Goal: Transaction & Acquisition: Obtain resource

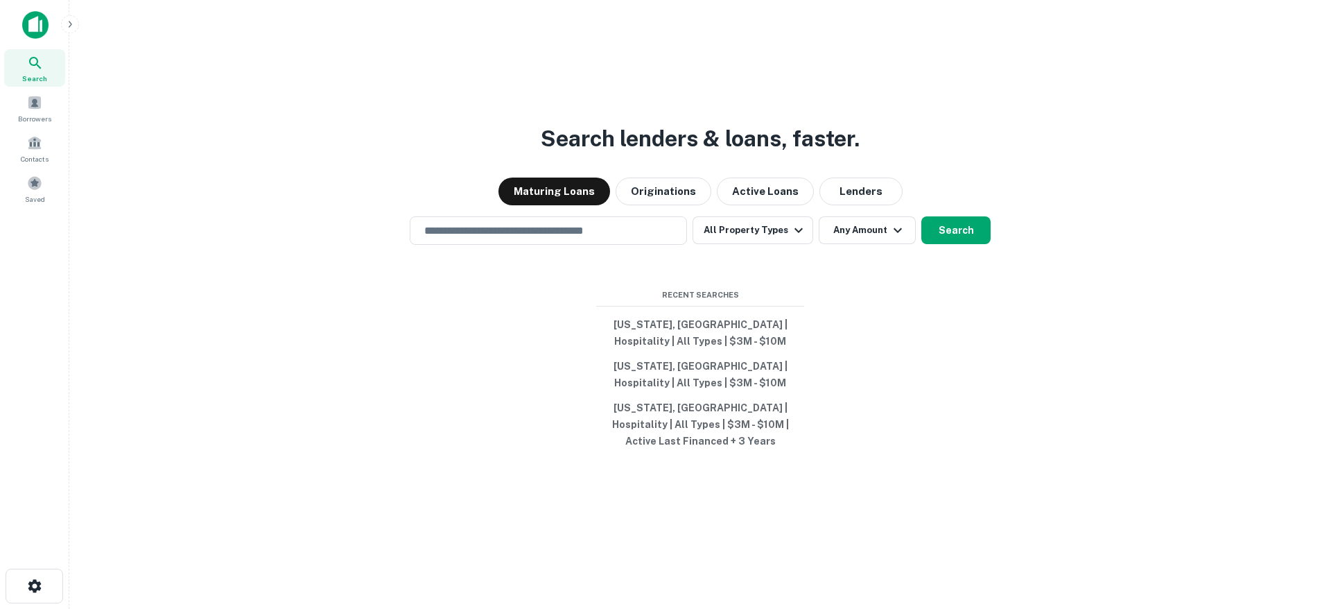
drag, startPoint x: 124, startPoint y: 190, endPoint x: 87, endPoint y: 189, distance: 36.7
click at [123, 190] on div "Maturing Loans Originations Active Loans Lenders" at bounding box center [699, 191] width 1239 height 28
click at [24, 183] on div "Saved" at bounding box center [34, 188] width 61 height 37
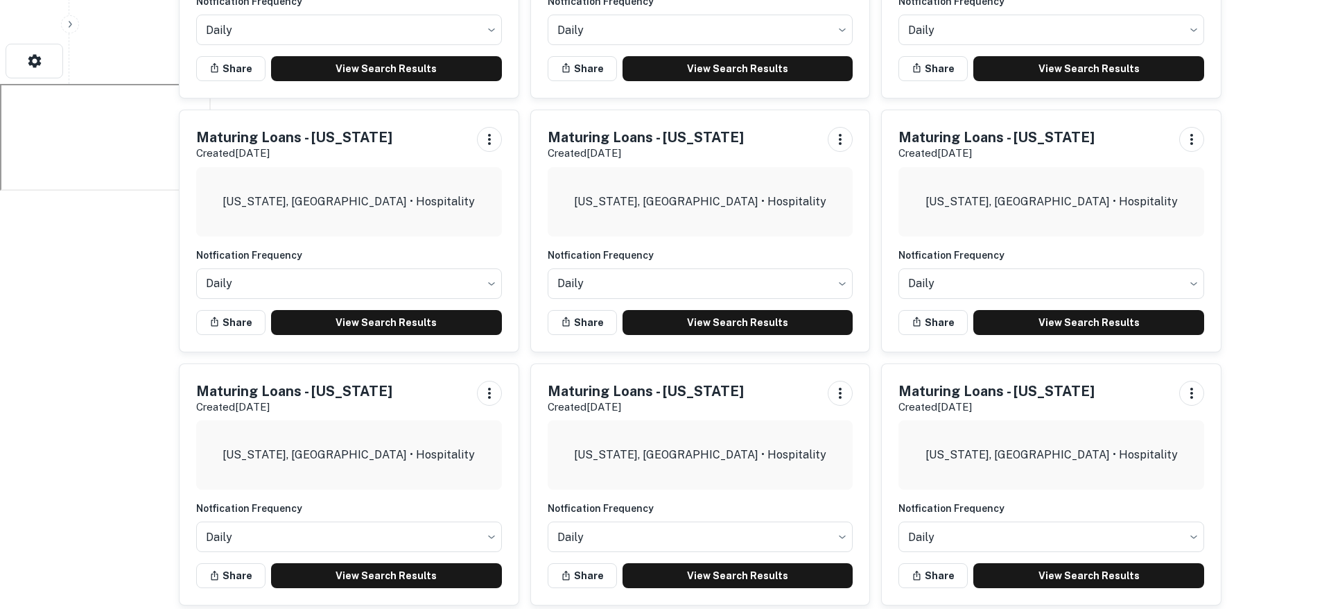
scroll to position [543, 0]
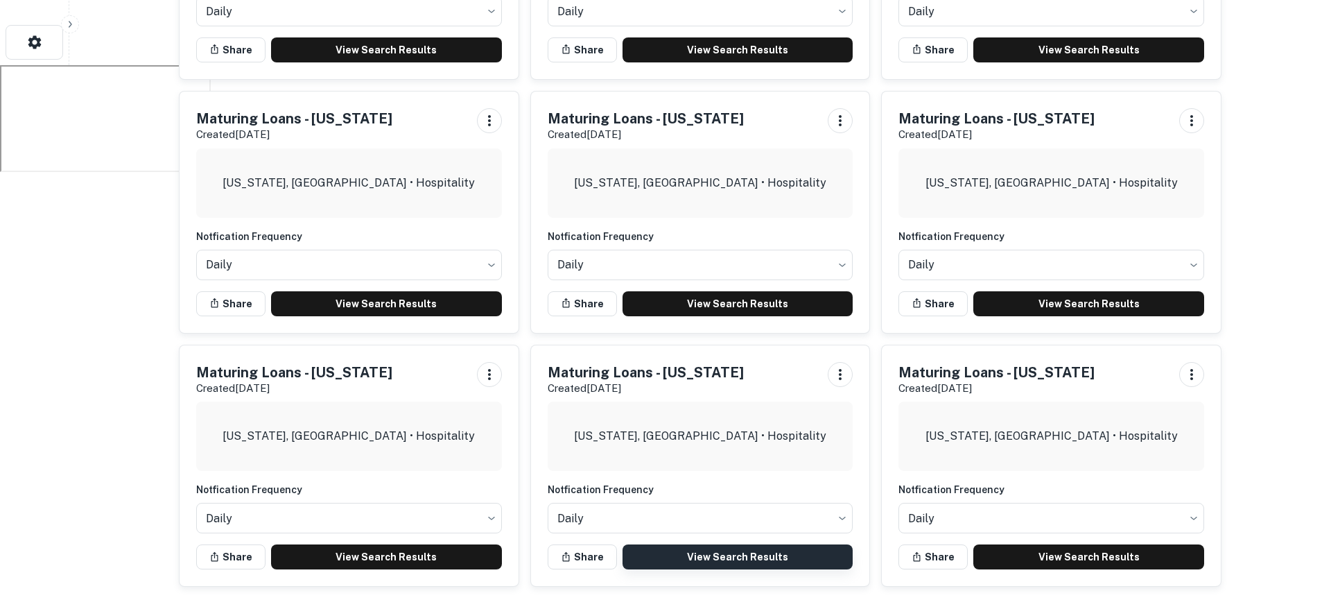
click at [717, 560] on link "View Search Results" at bounding box center [737, 556] width 231 height 25
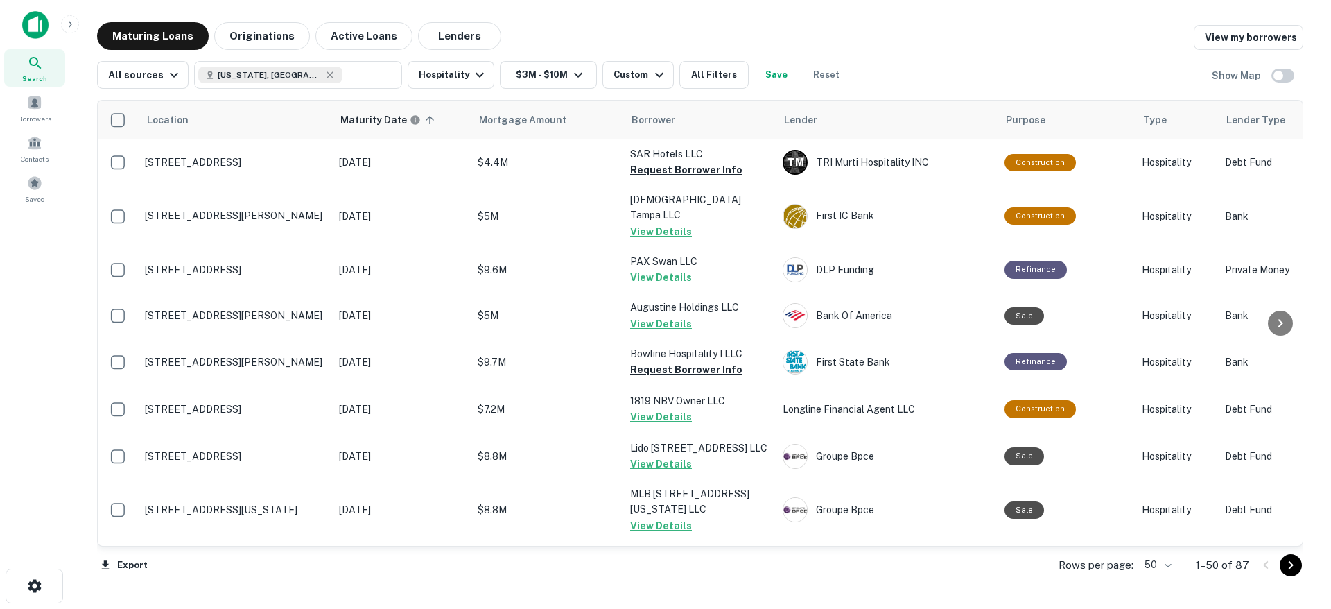
click at [1147, 568] on body "Search Borrowers Contacts Saved Maturing Loans Originations Active Loans Lender…" at bounding box center [665, 304] width 1331 height 609
click at [1161, 581] on li "100" at bounding box center [1159, 579] width 40 height 25
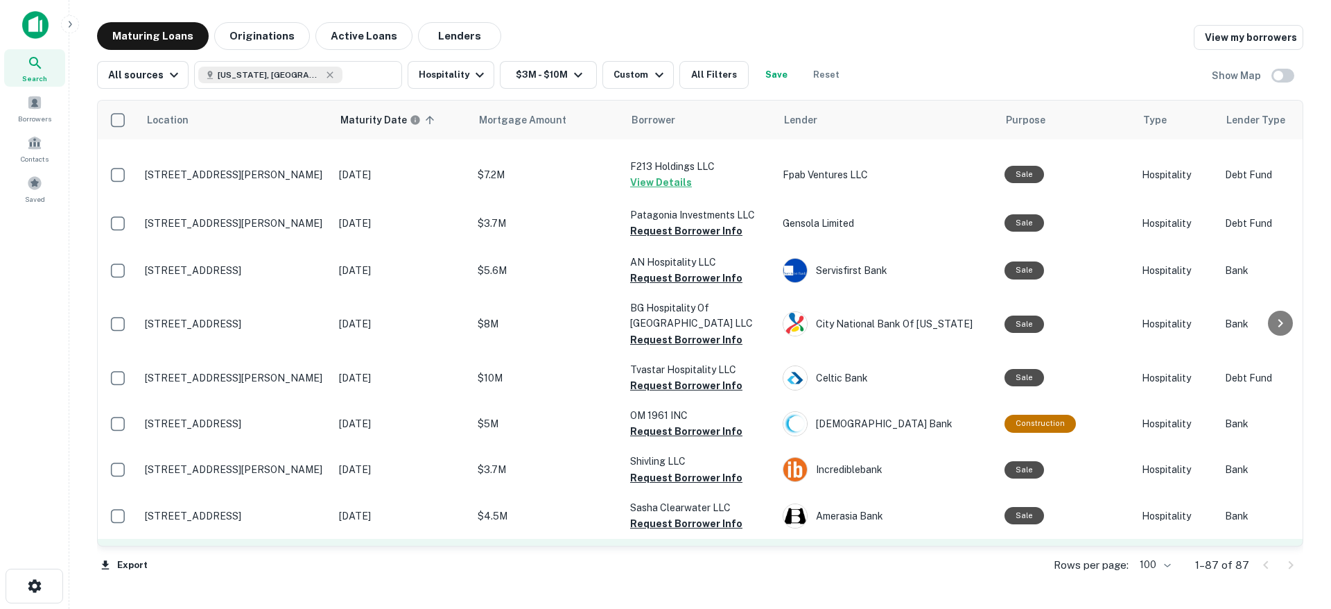
scroll to position [3772, 0]
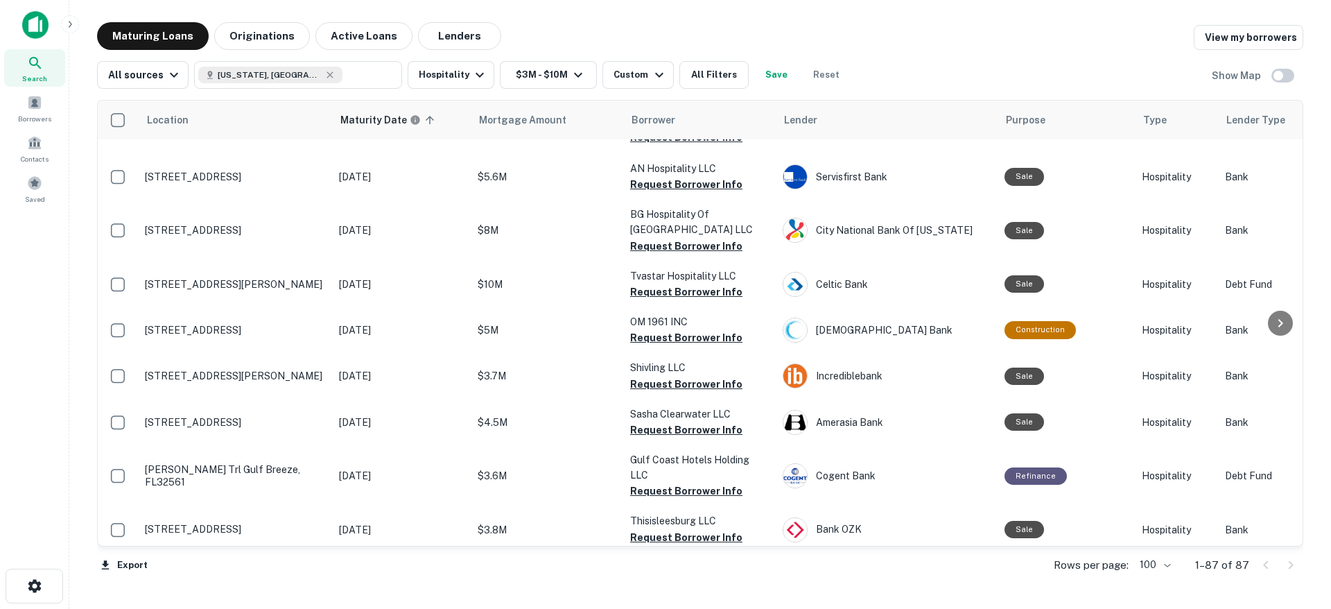
click at [672, 575] on button "Request Borrower Info" at bounding box center [686, 583] width 112 height 17
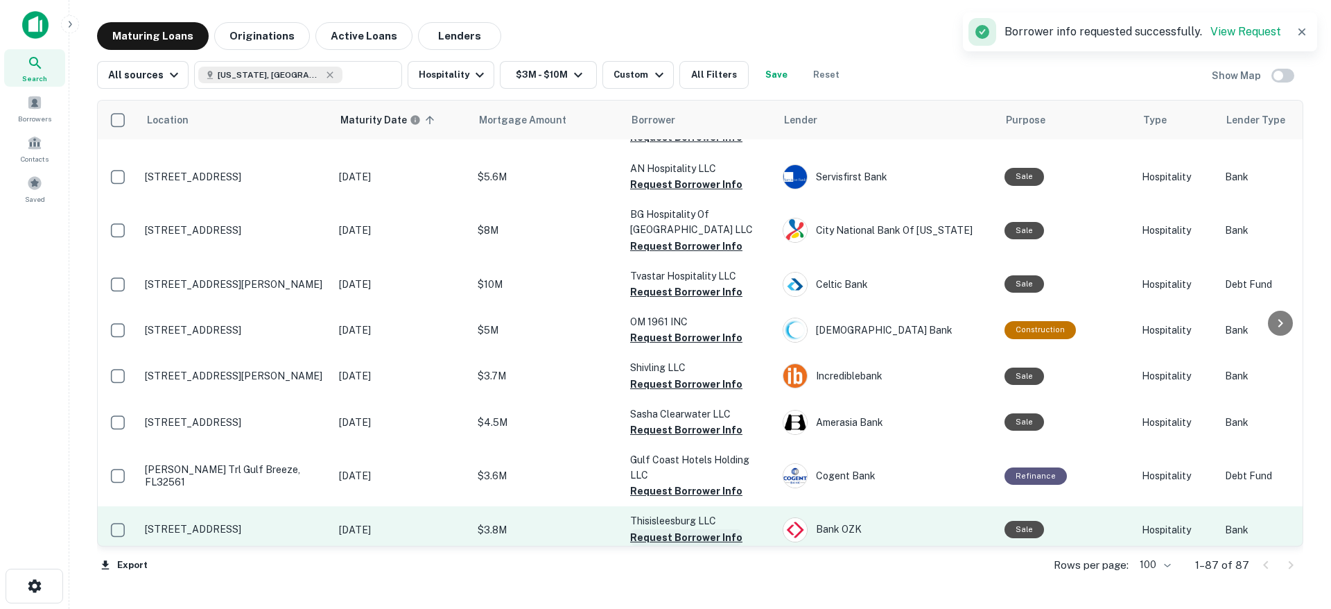
click at [668, 529] on button "Request Borrower Info" at bounding box center [686, 537] width 112 height 17
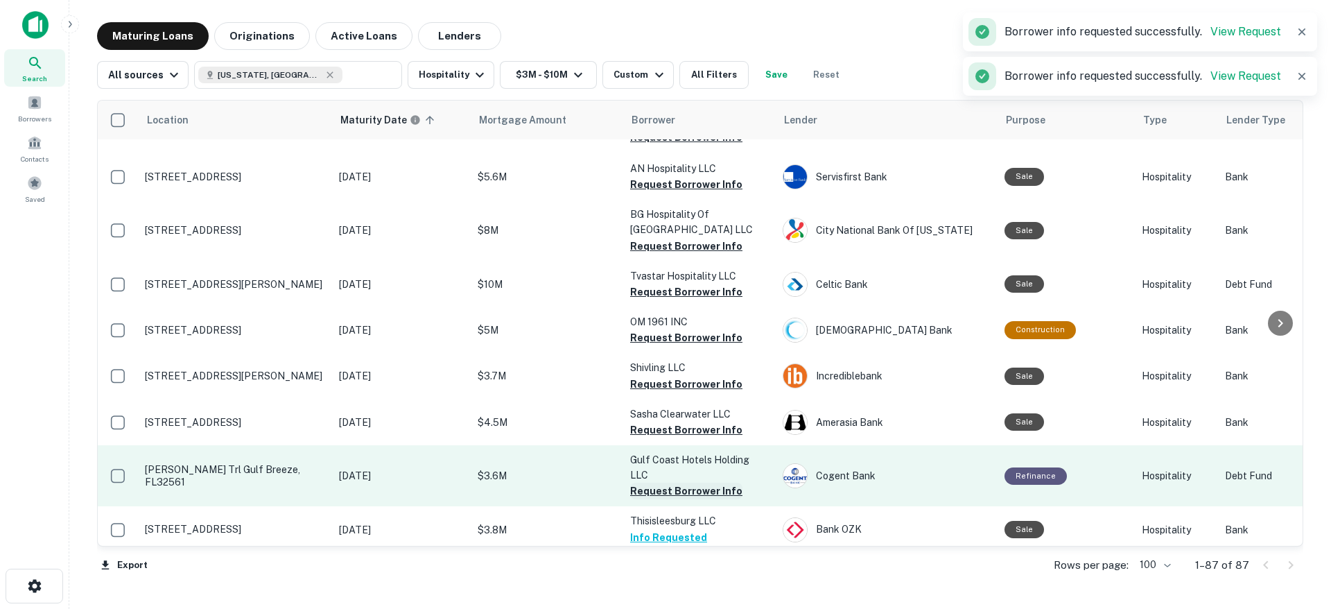
click at [674, 482] on button "Request Borrower Info" at bounding box center [686, 490] width 112 height 17
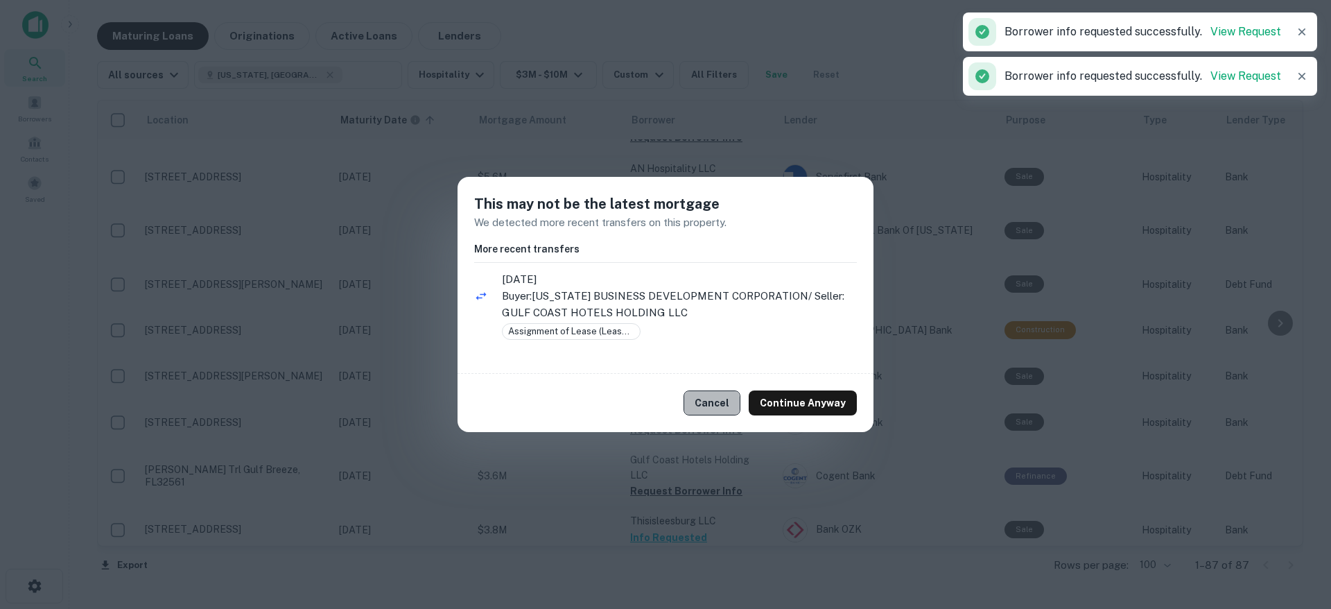
click at [716, 403] on button "Cancel" at bounding box center [711, 402] width 57 height 25
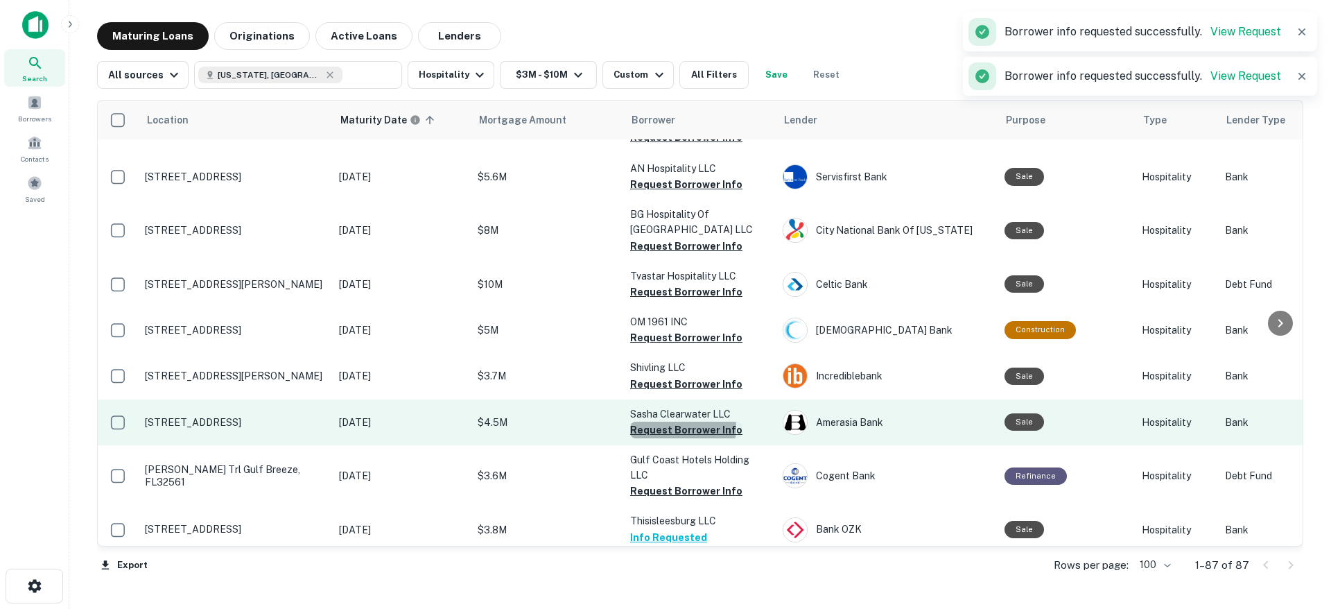
click at [681, 421] on button "Request Borrower Info" at bounding box center [686, 429] width 112 height 17
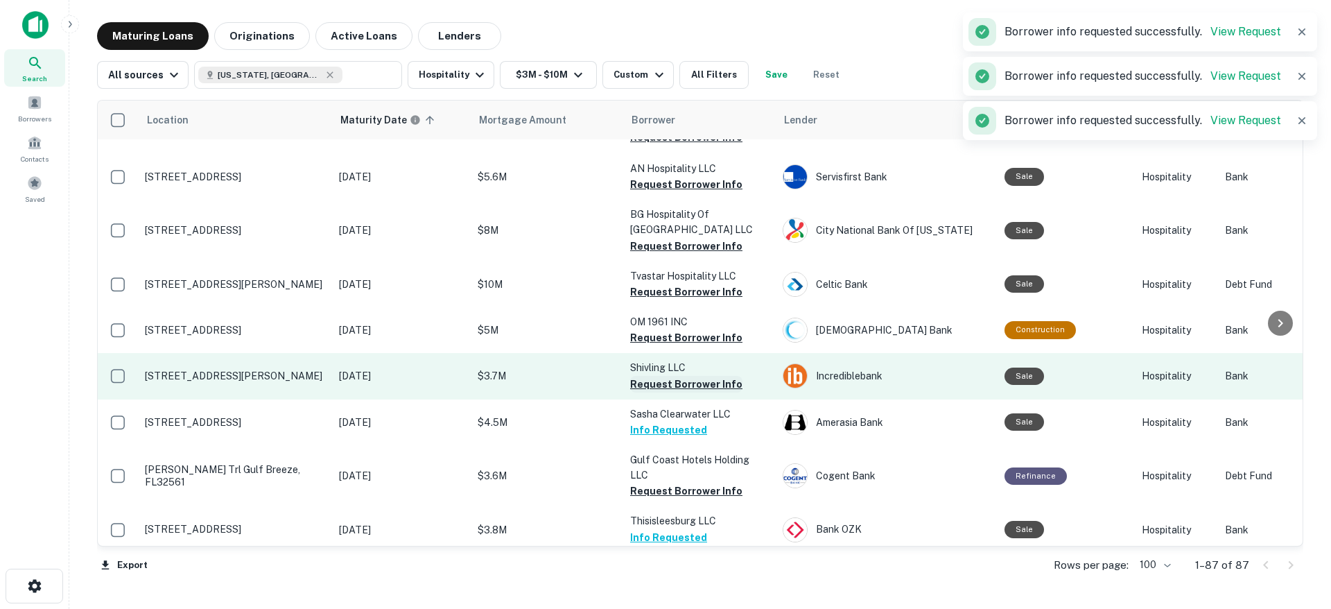
click at [688, 376] on button "Request Borrower Info" at bounding box center [686, 384] width 112 height 17
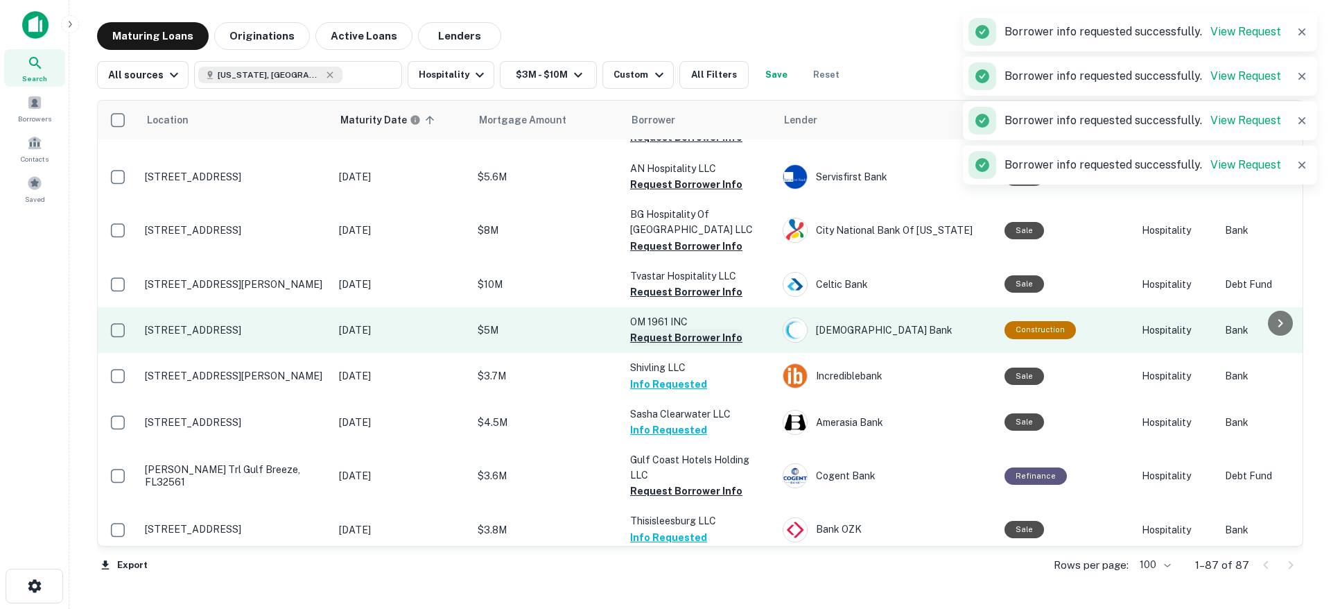
click at [687, 329] on button "Request Borrower Info" at bounding box center [686, 337] width 112 height 17
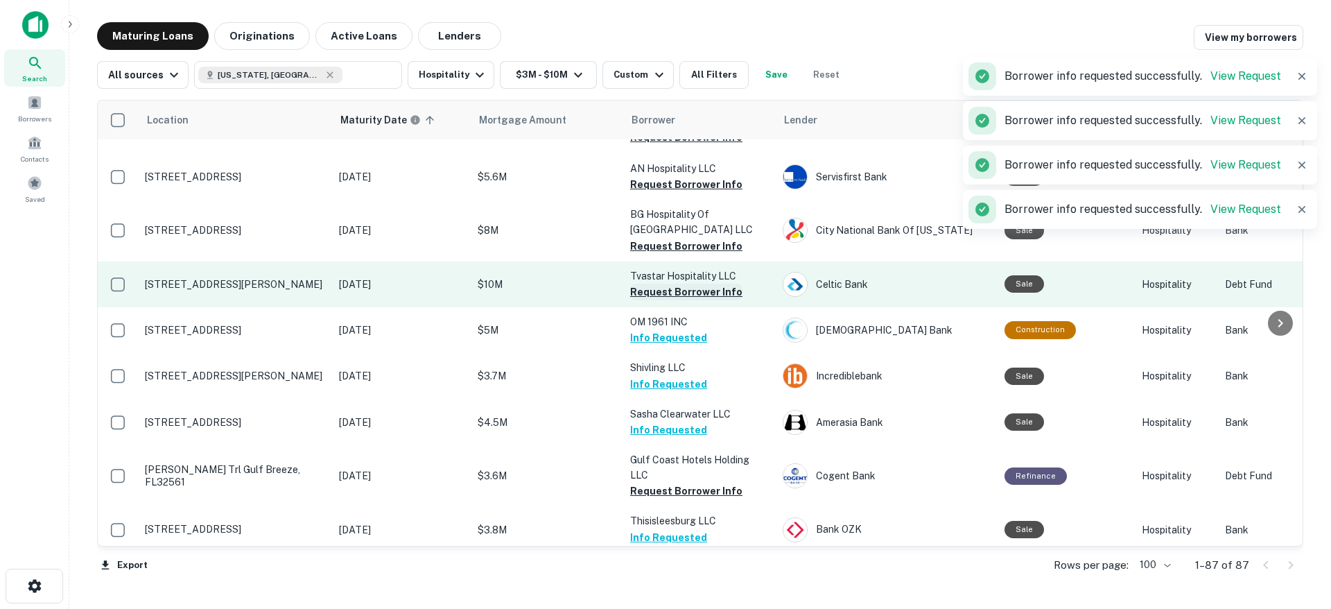
click at [702, 284] on button "Request Borrower Info" at bounding box center [686, 292] width 112 height 17
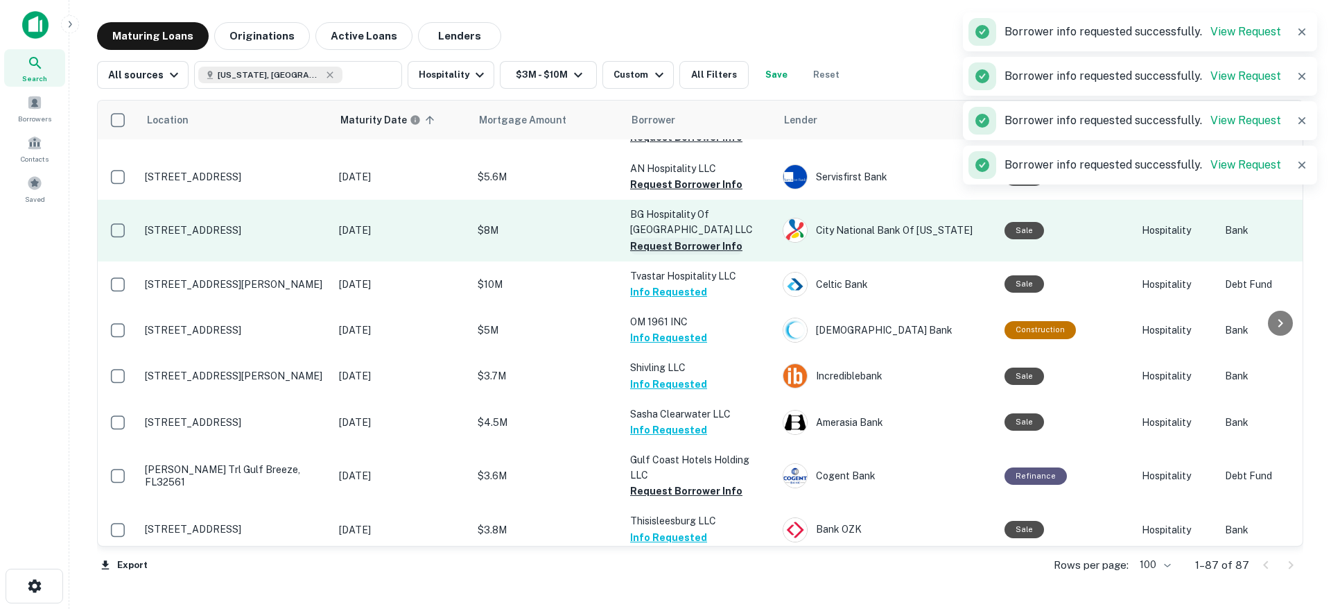
click at [681, 238] on button "Request Borrower Info" at bounding box center [686, 246] width 112 height 17
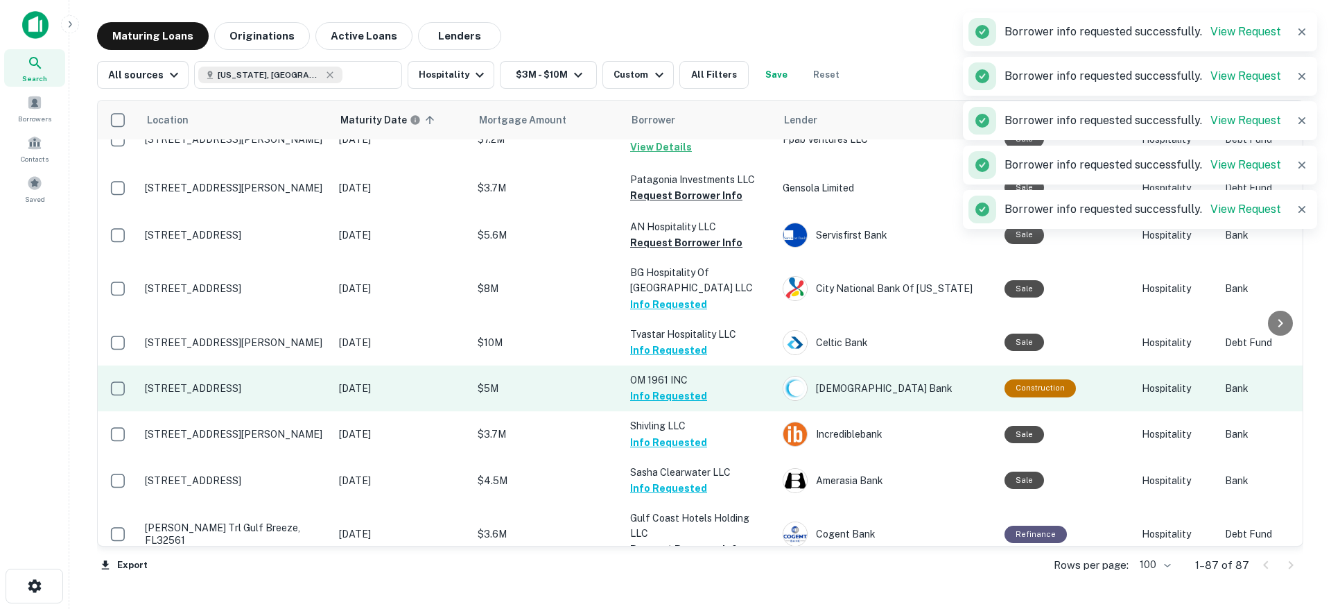
scroll to position [3563, 0]
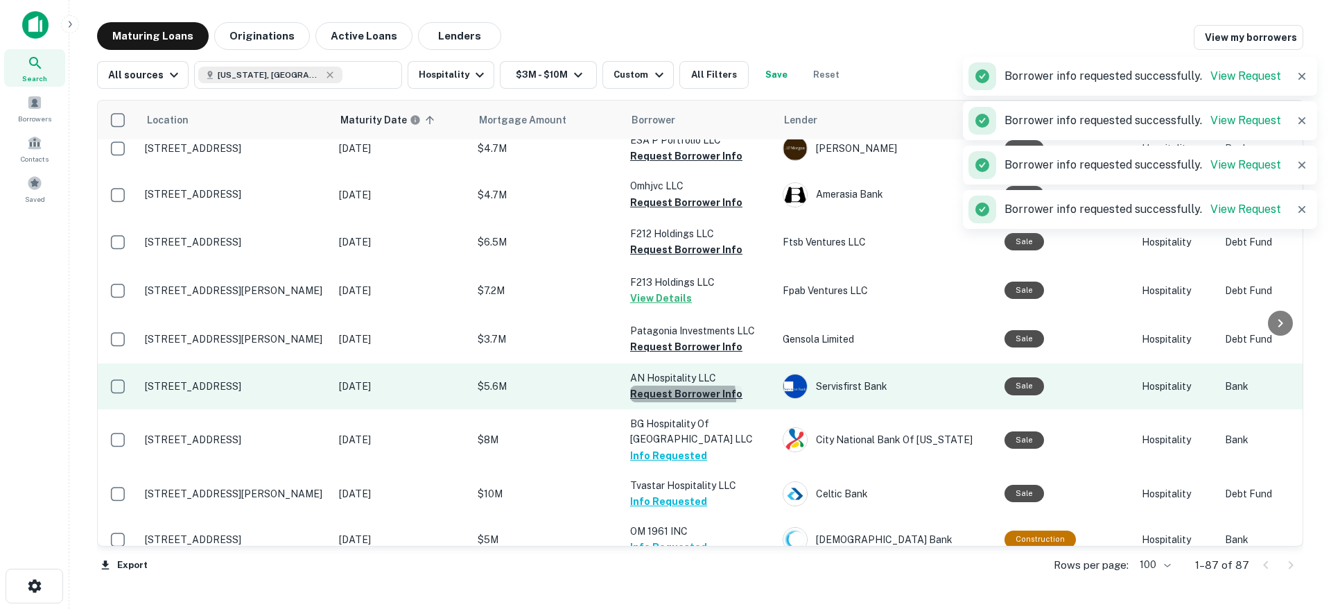
click at [670, 385] on button "Request Borrower Info" at bounding box center [686, 393] width 112 height 17
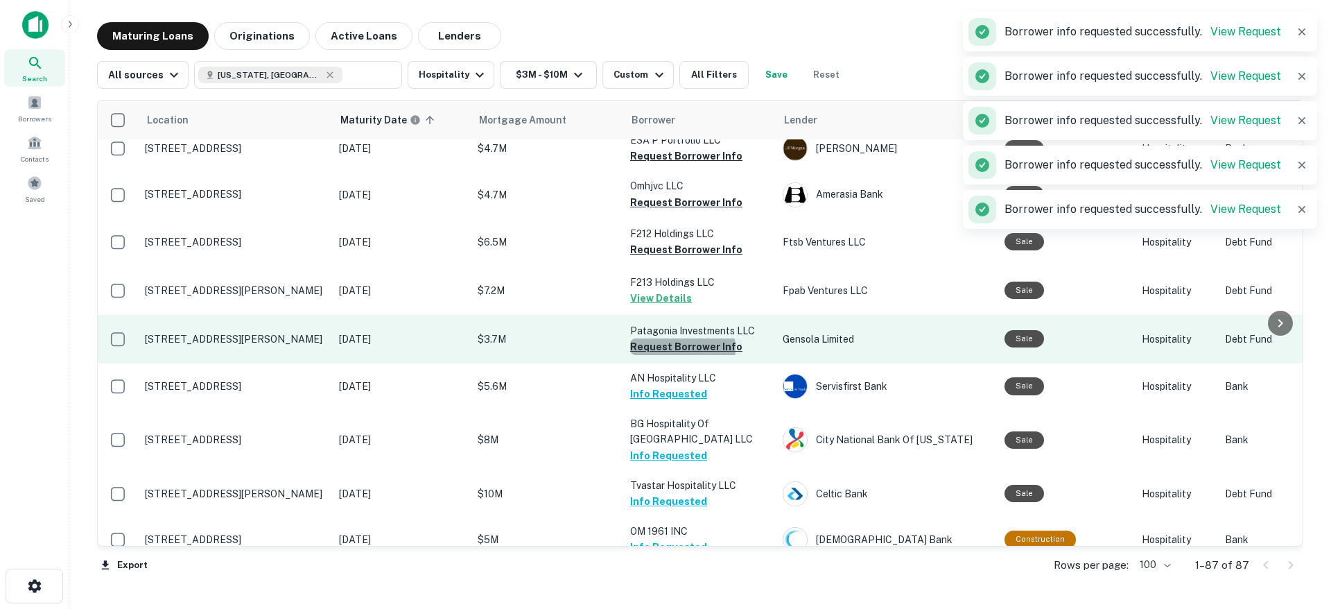
click at [671, 338] on button "Request Borrower Info" at bounding box center [686, 346] width 112 height 17
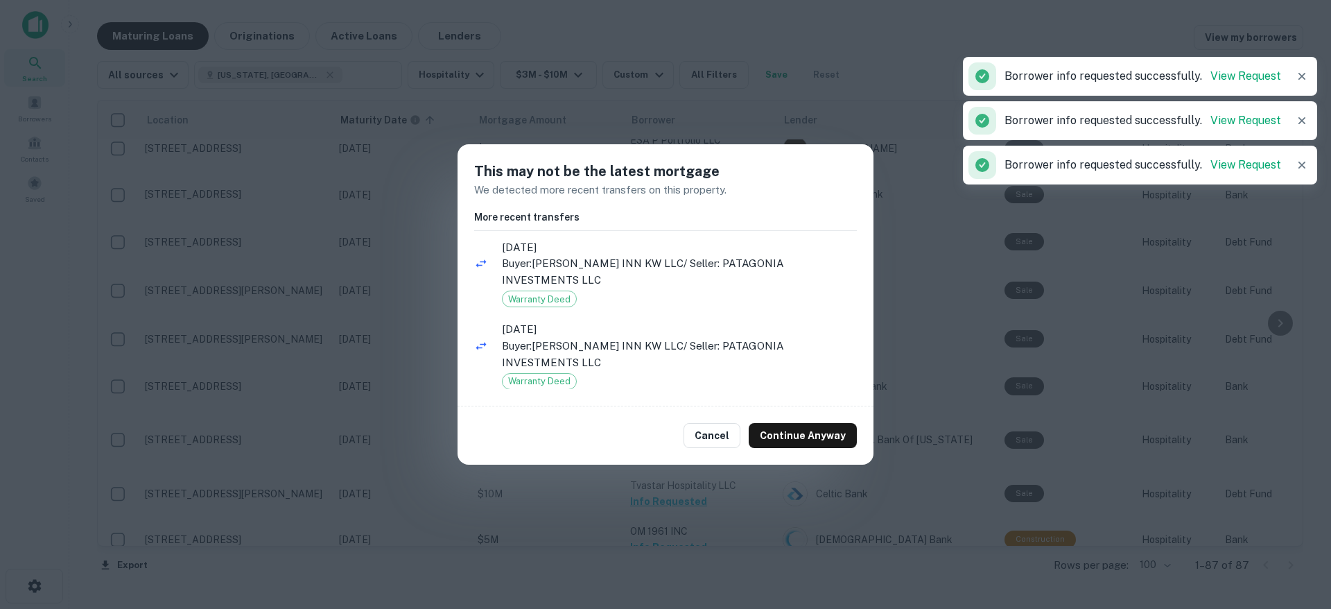
drag, startPoint x: 709, startPoint y: 430, endPoint x: 690, endPoint y: 394, distance: 40.6
click at [710, 430] on button "Cancel" at bounding box center [711, 435] width 57 height 25
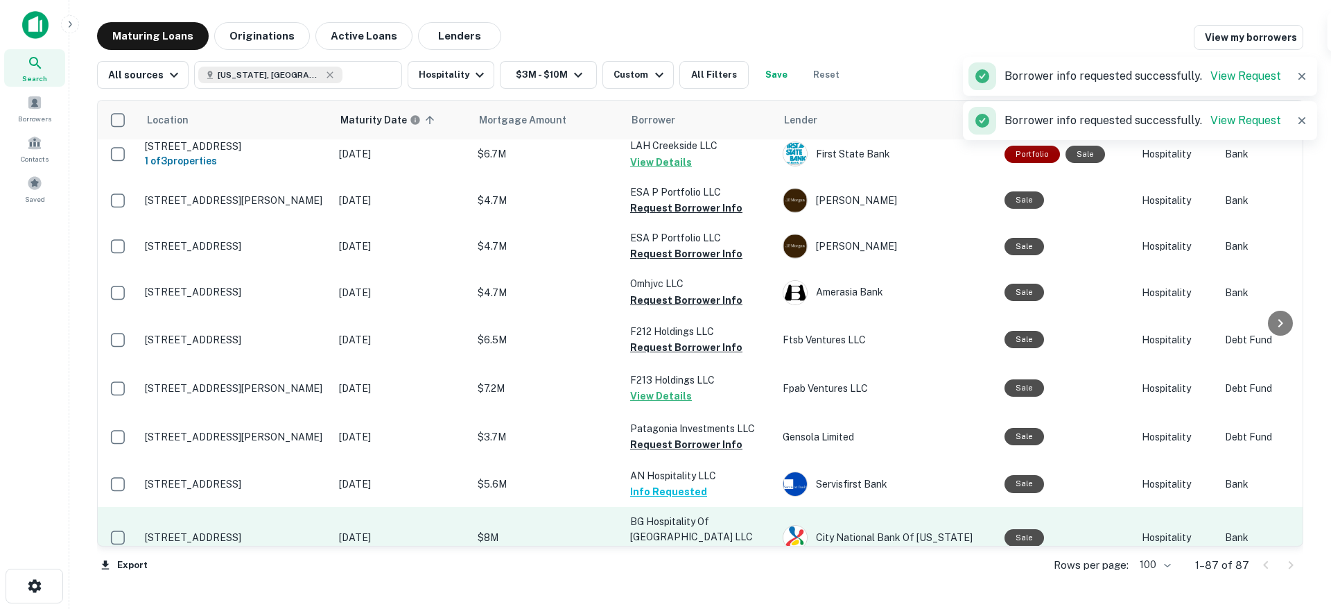
scroll to position [3460, 0]
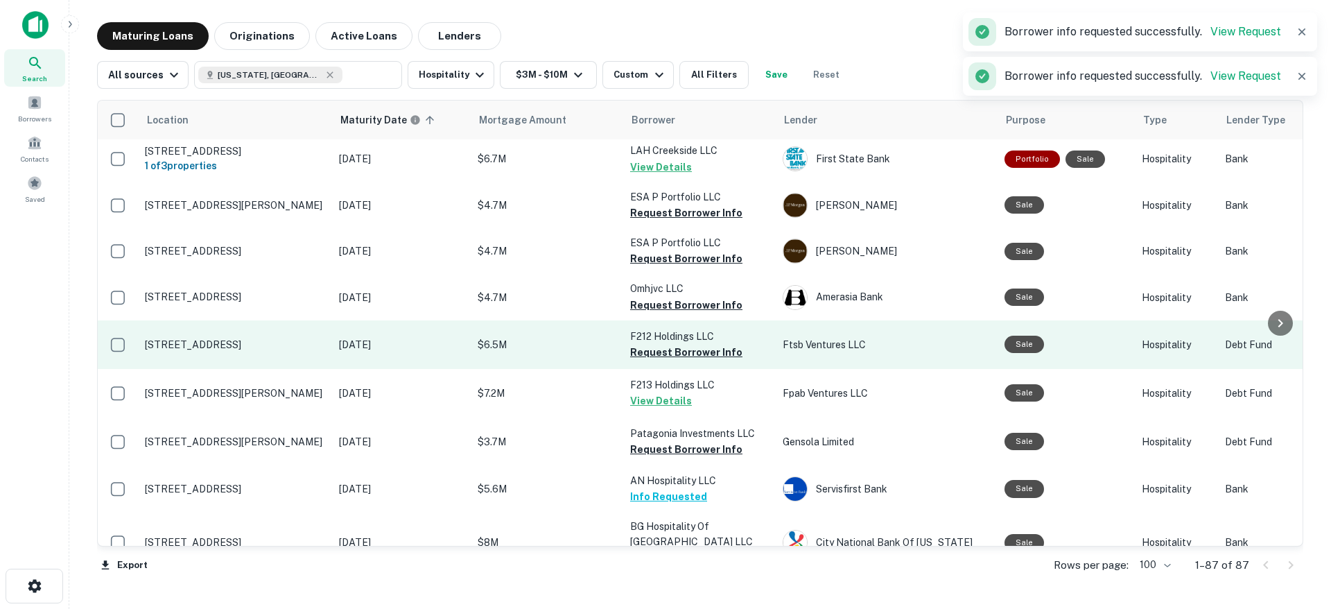
click at [683, 329] on p "F212 Holdings LLC" at bounding box center [699, 336] width 139 height 15
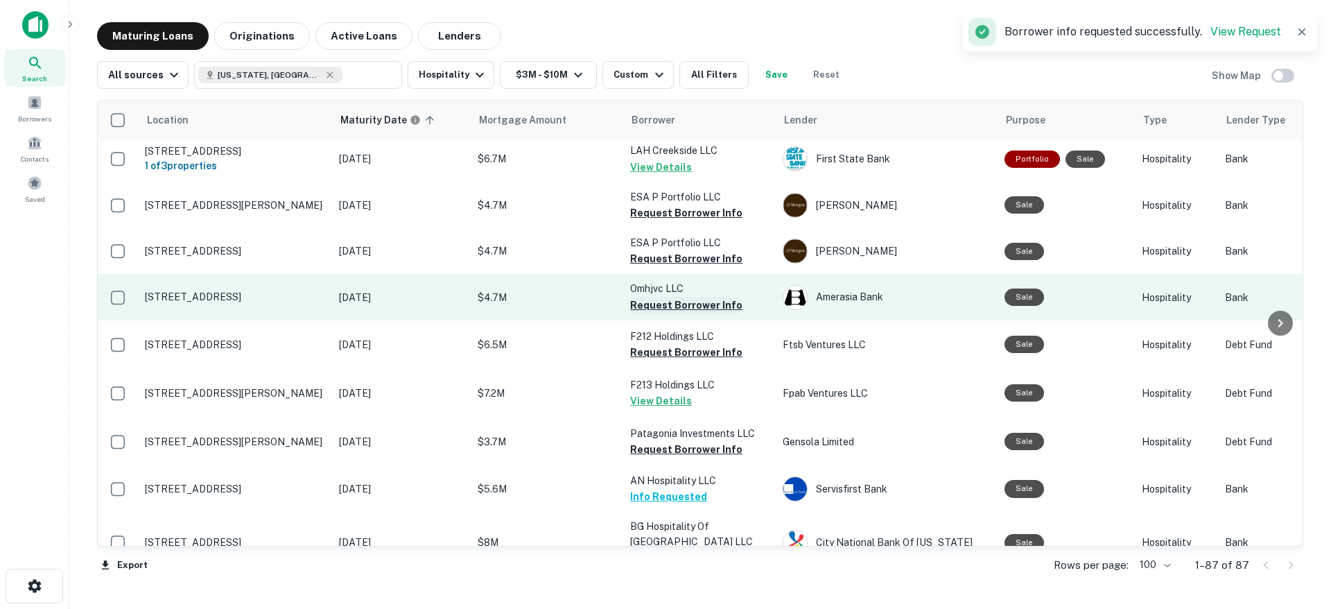
click at [686, 297] on button "Request Borrower Info" at bounding box center [686, 305] width 112 height 17
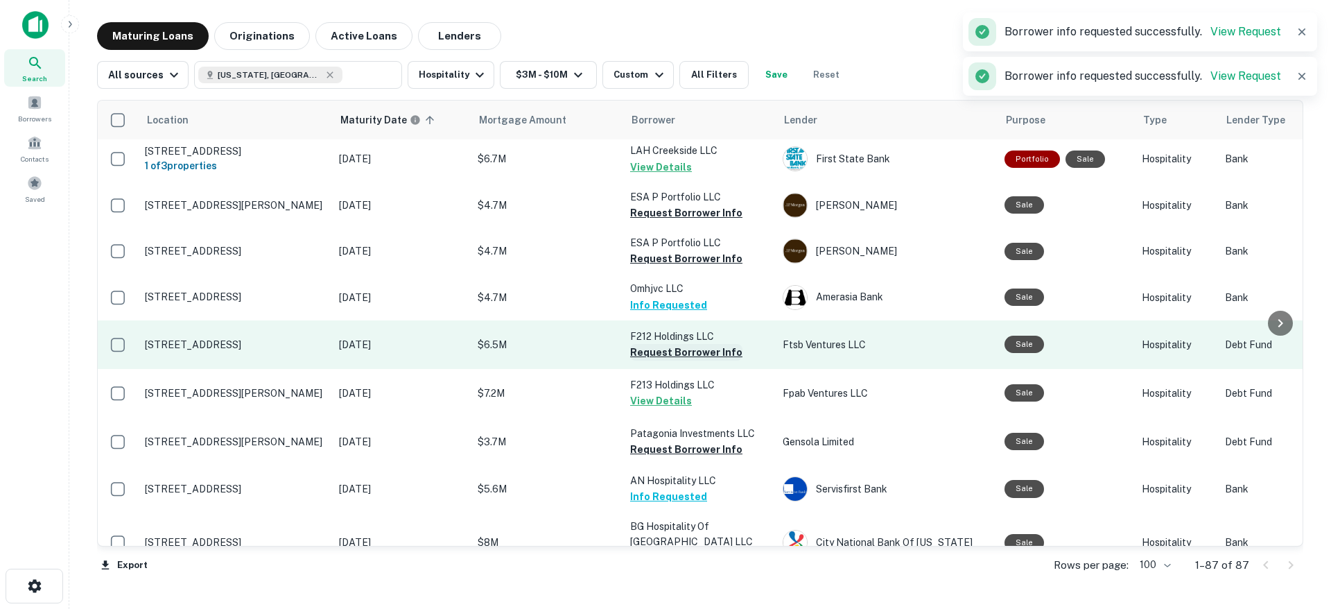
click at [677, 344] on button "Request Borrower Info" at bounding box center [686, 352] width 112 height 17
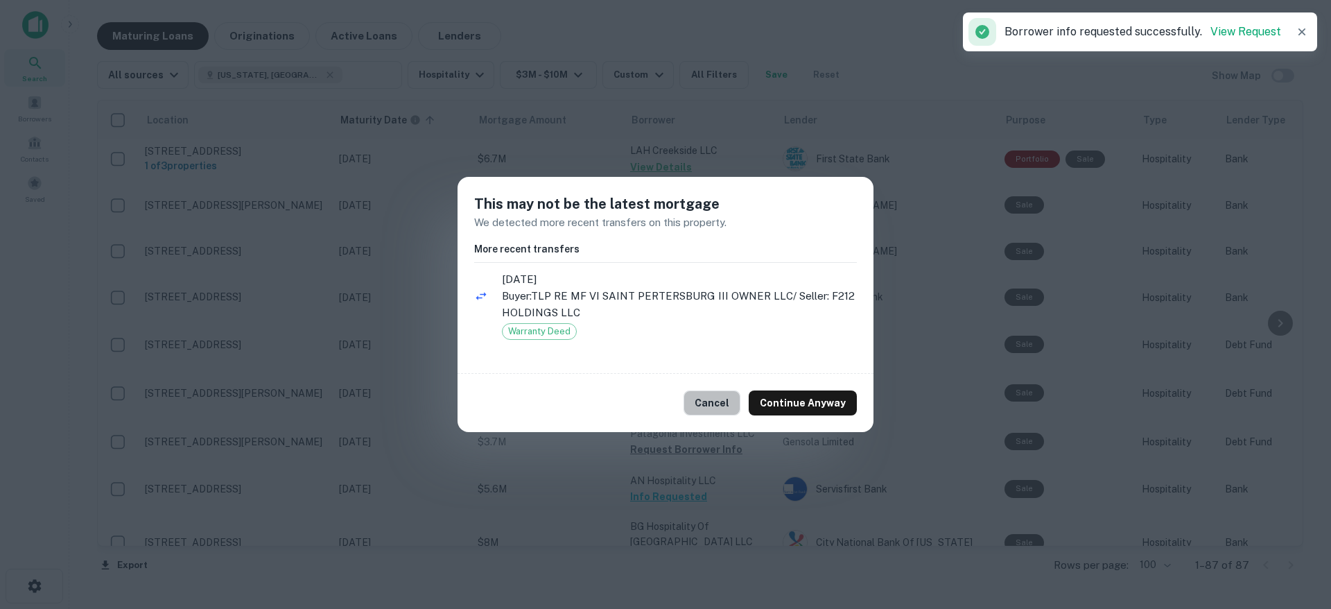
drag, startPoint x: 717, startPoint y: 408, endPoint x: 766, endPoint y: 439, distance: 57.7
click at [717, 408] on button "Cancel" at bounding box center [711, 402] width 57 height 25
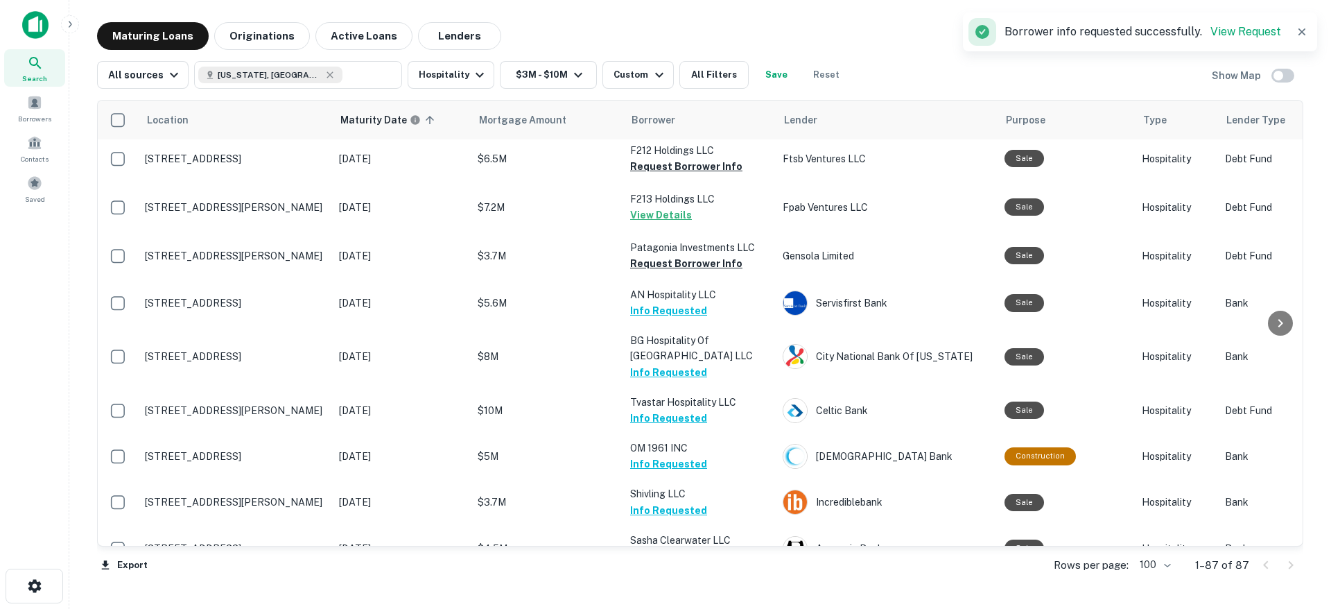
scroll to position [3772, 0]
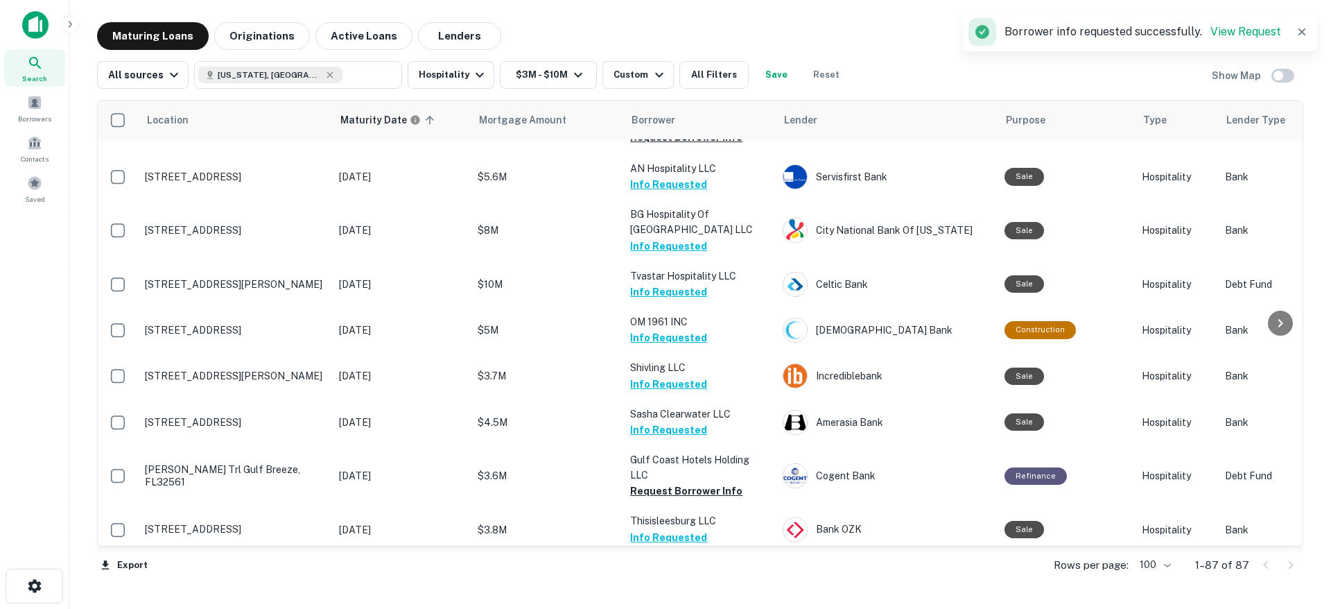
drag, startPoint x: 1290, startPoint y: 566, endPoint x: 1120, endPoint y: 554, distance: 170.2
click at [1289, 566] on div at bounding box center [1278, 565] width 47 height 22
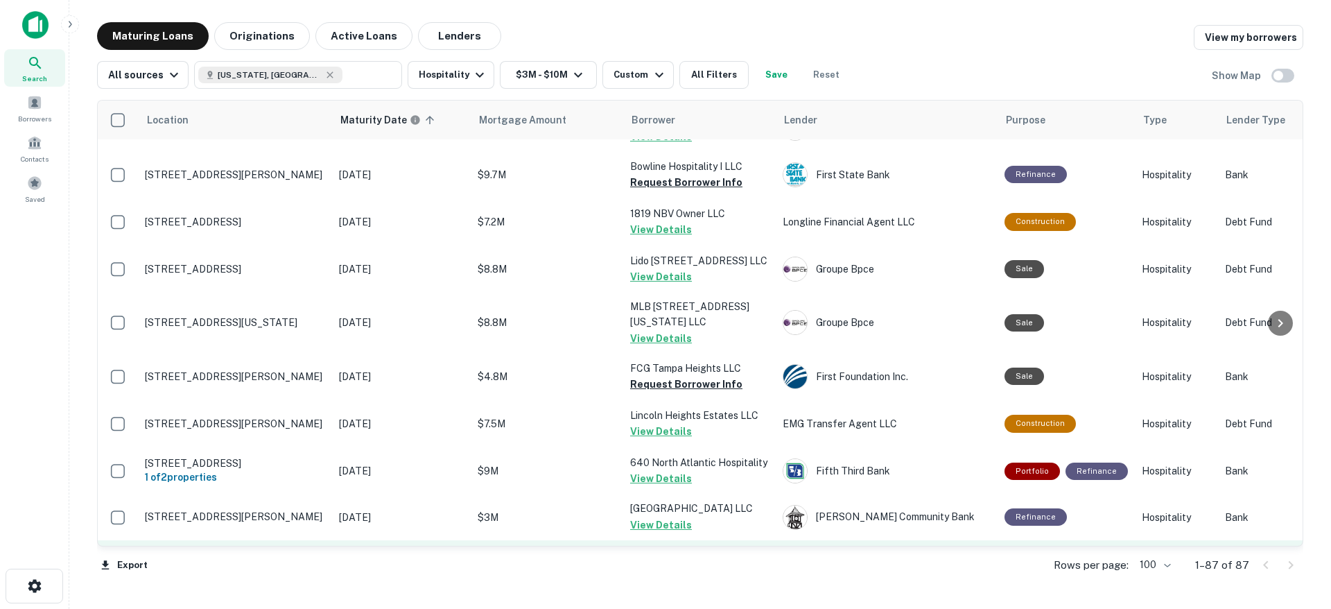
scroll to position [0, 0]
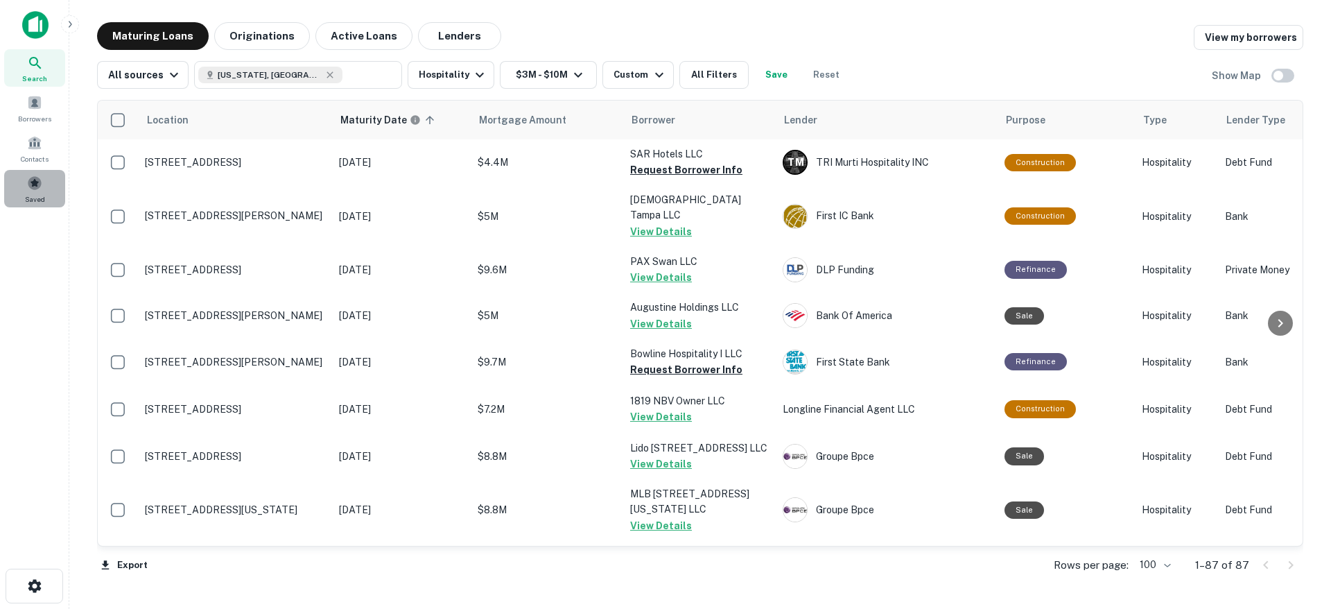
click at [42, 185] on div "Saved" at bounding box center [34, 188] width 61 height 37
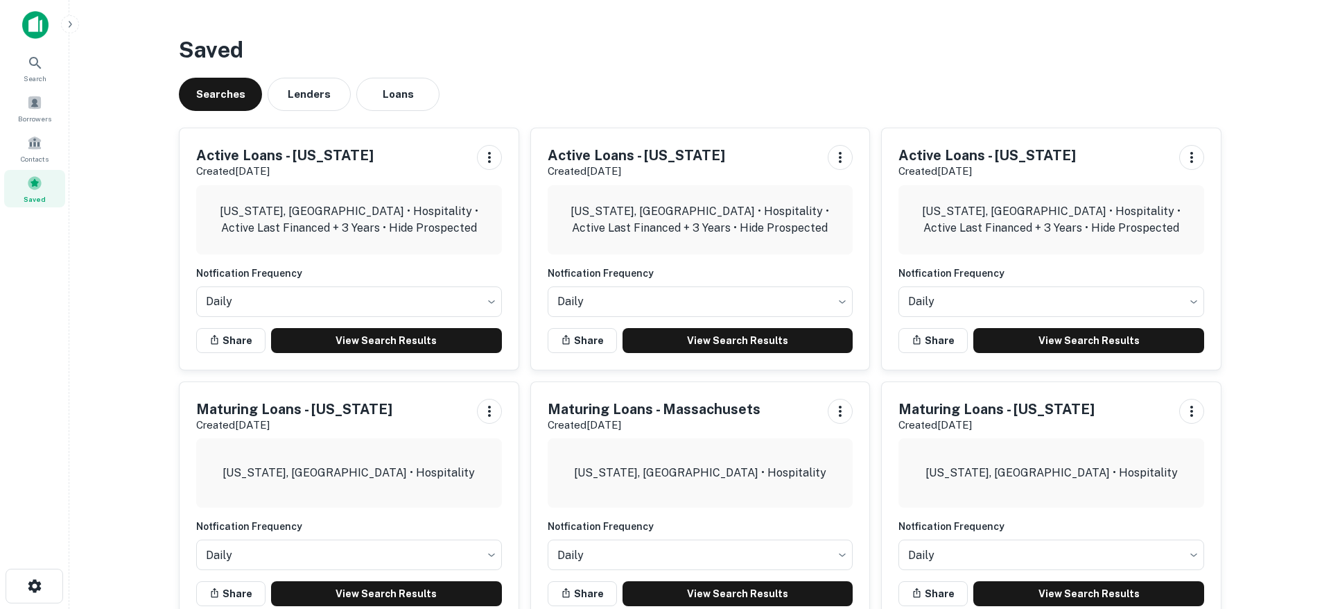
scroll to position [543, 0]
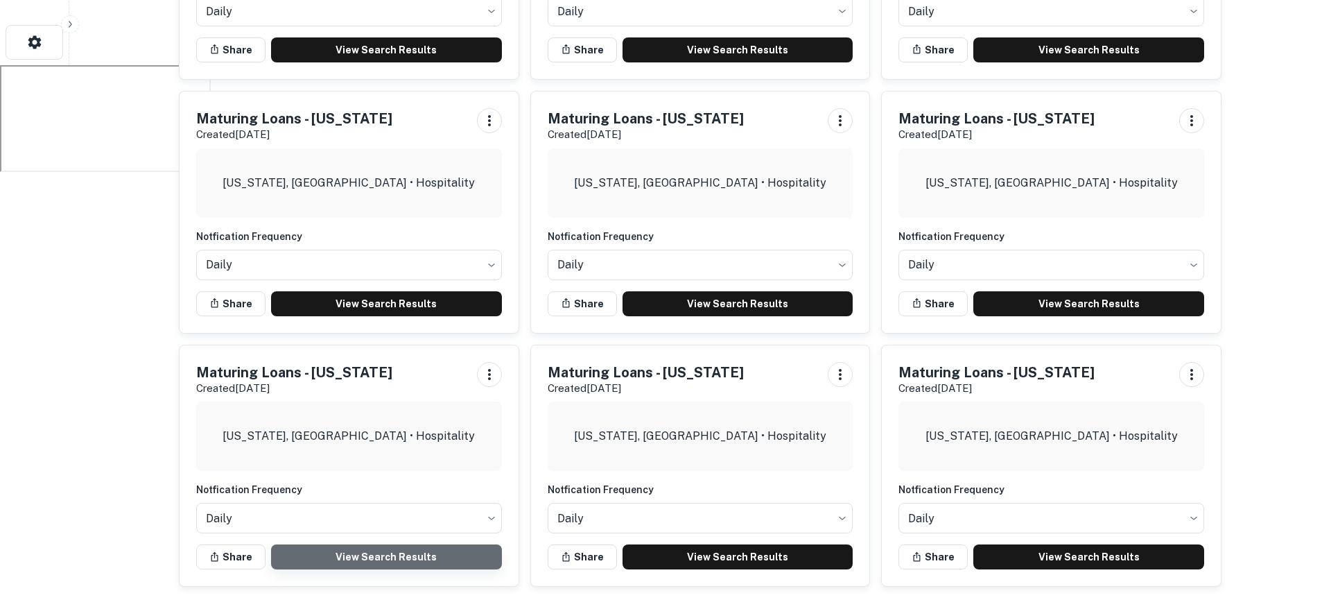
click at [366, 559] on link "View Search Results" at bounding box center [386, 556] width 231 height 25
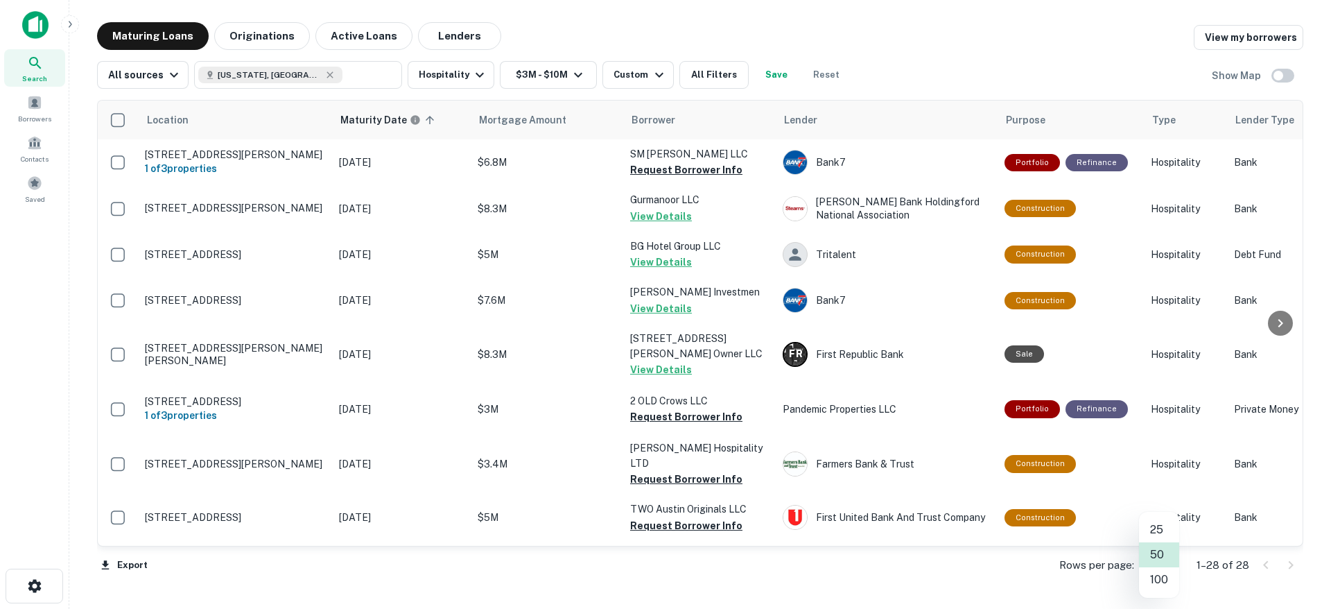
click at [1167, 564] on body "Search Borrowers Contacts Saved Maturing Loans Originations Active Loans Lender…" at bounding box center [665, 304] width 1331 height 609
click at [1156, 577] on li "100" at bounding box center [1159, 579] width 40 height 25
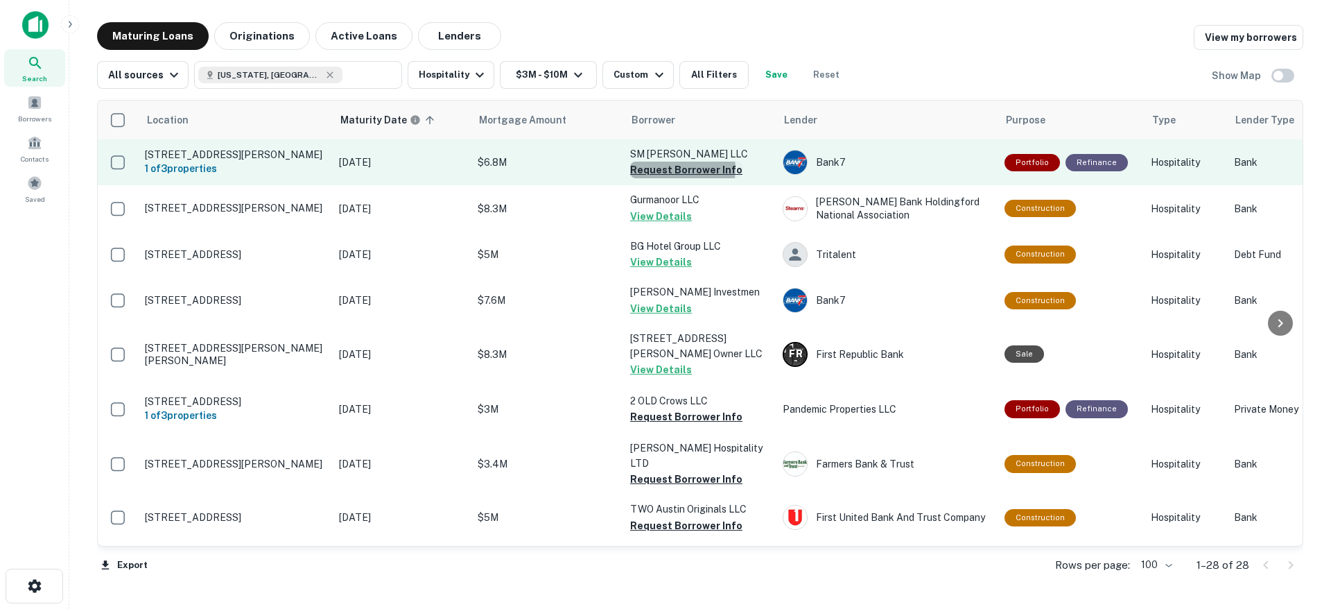
click at [678, 173] on button "Request Borrower Info" at bounding box center [686, 170] width 112 height 17
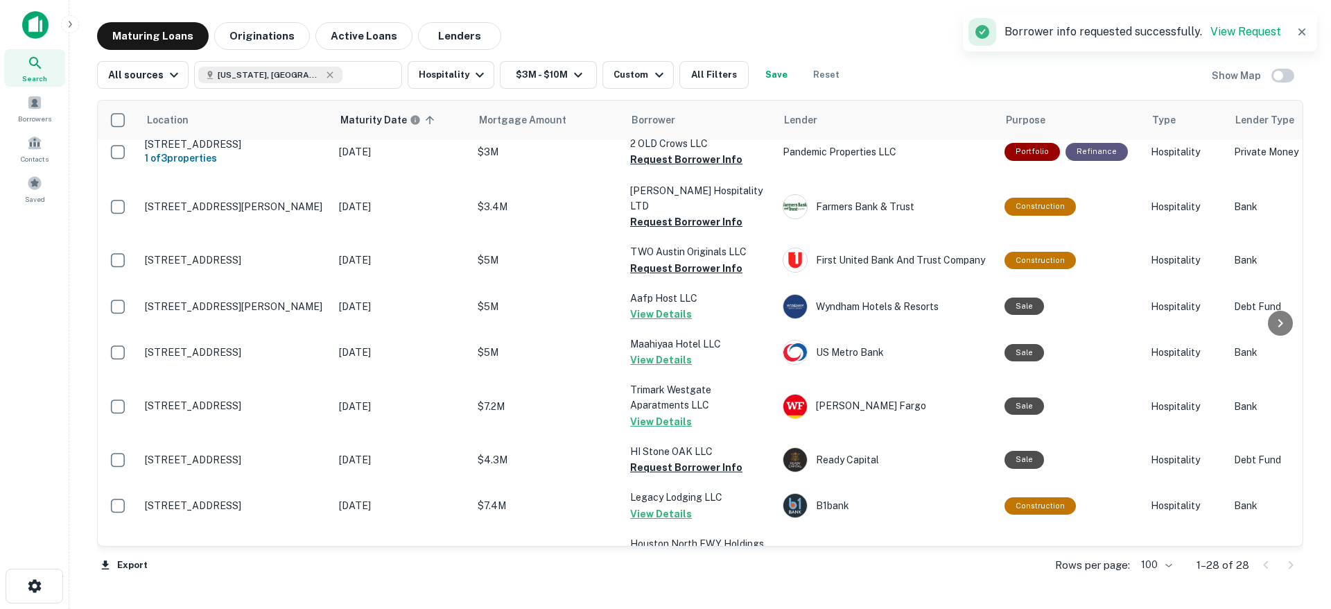
scroll to position [268, 0]
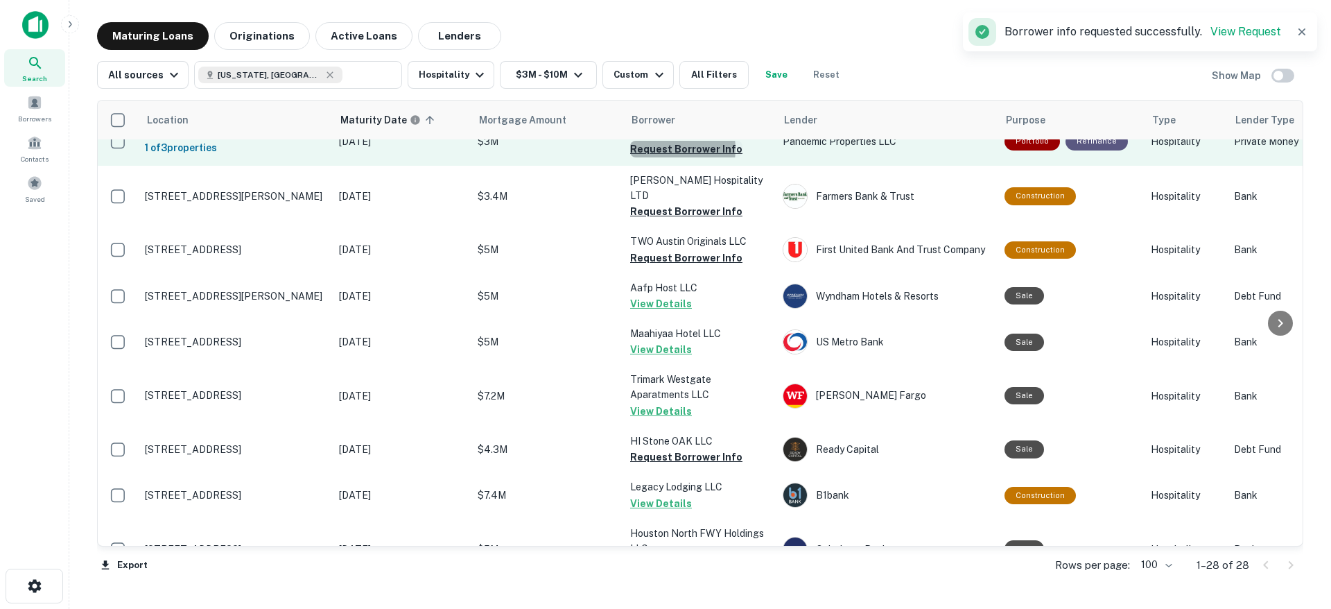
click at [669, 157] on button "Request Borrower Info" at bounding box center [686, 149] width 112 height 17
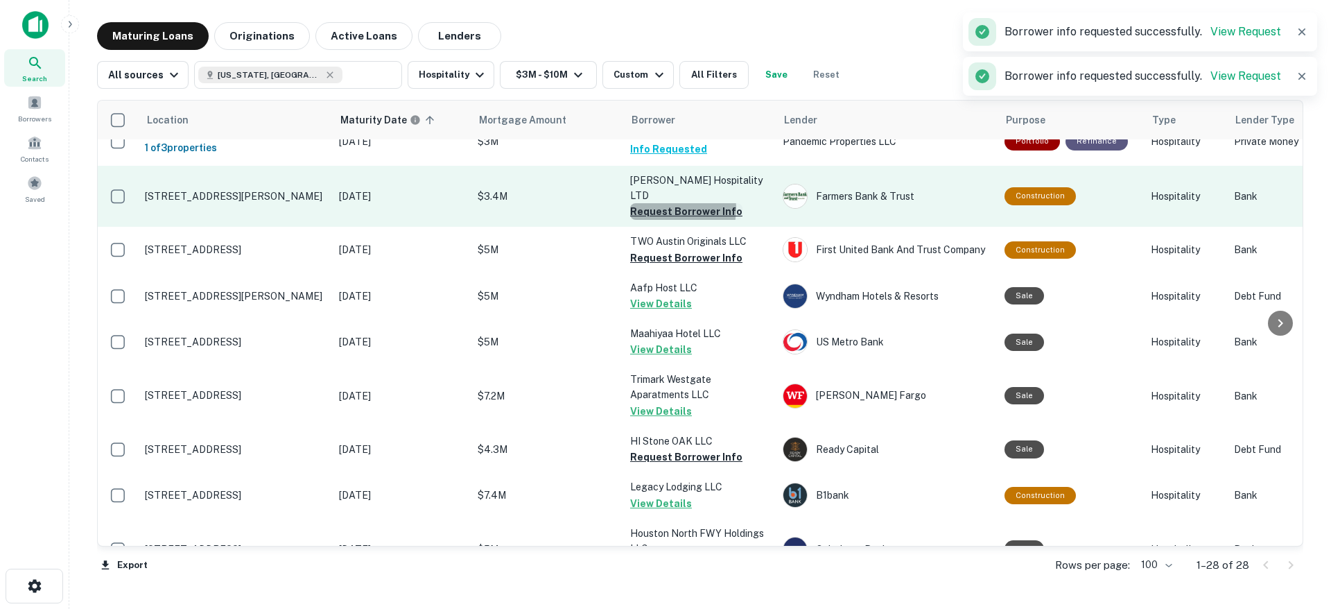
click at [664, 216] on button "Request Borrower Info" at bounding box center [686, 211] width 112 height 17
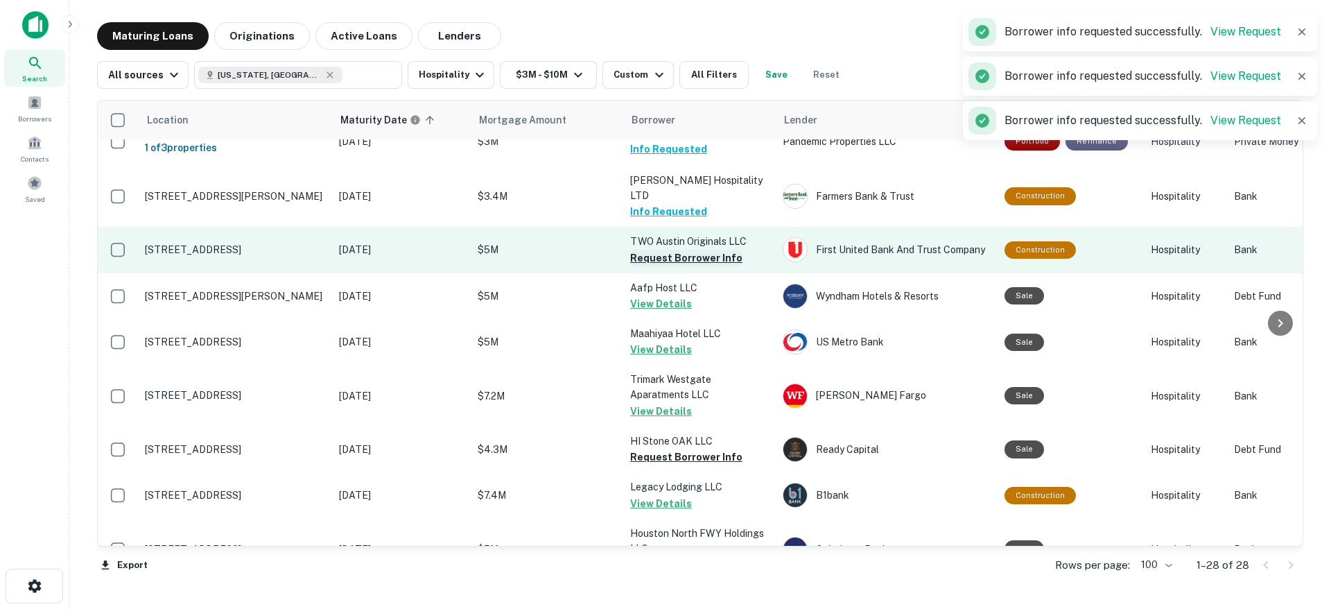
click at [669, 266] on button "Request Borrower Info" at bounding box center [686, 258] width 112 height 17
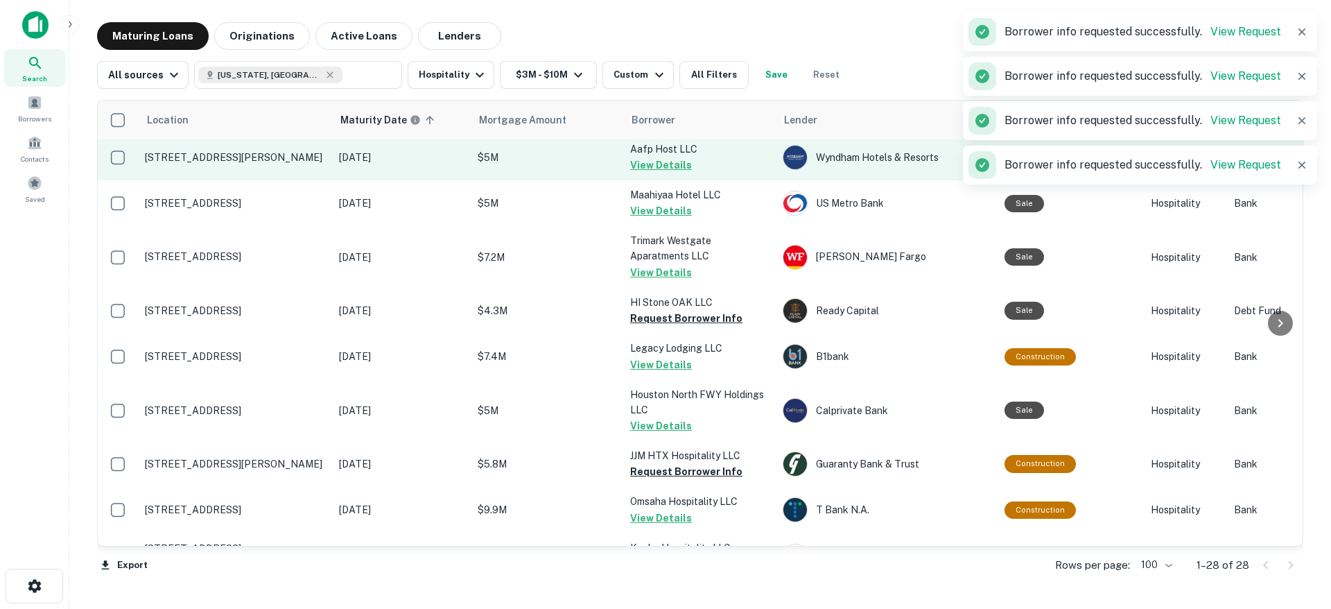
scroll to position [415, 0]
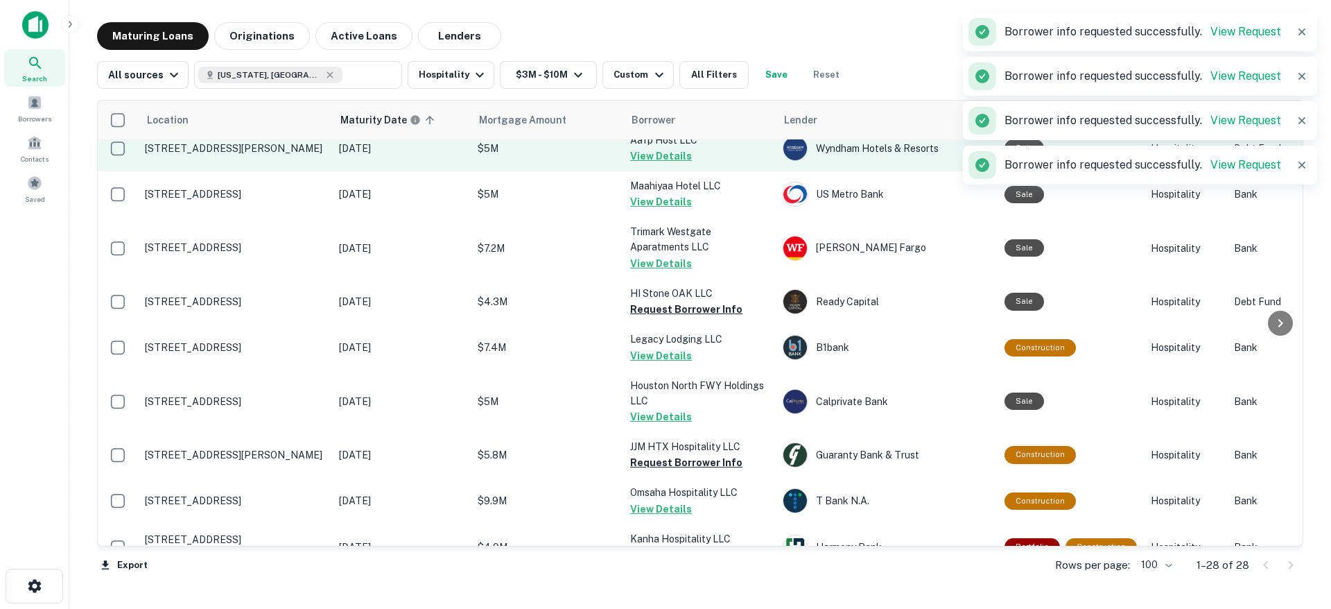
click at [669, 317] on button "Request Borrower Info" at bounding box center [686, 309] width 112 height 17
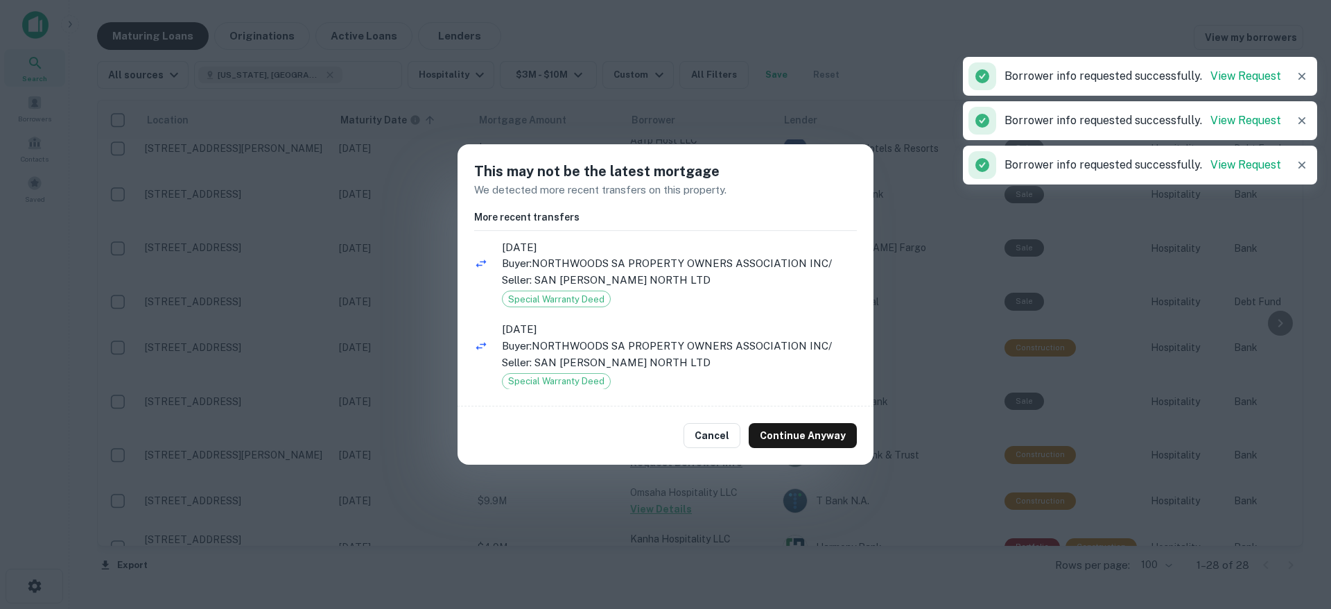
scroll to position [17, 0]
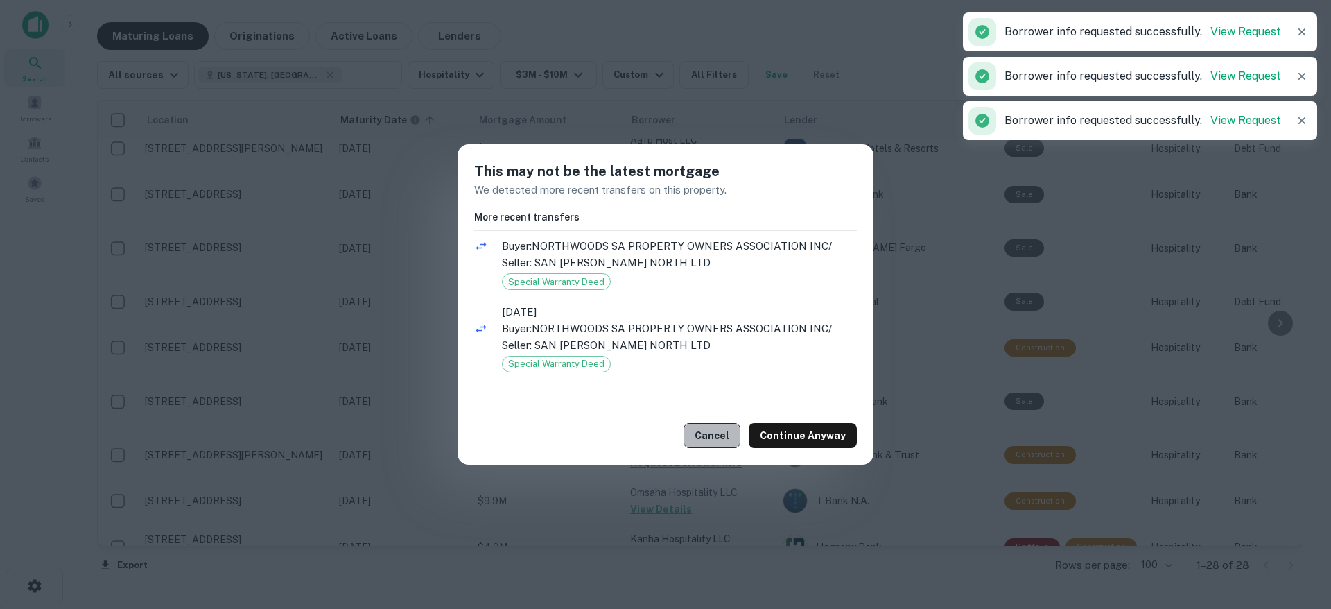
click at [714, 438] on button "Cancel" at bounding box center [711, 435] width 57 height 25
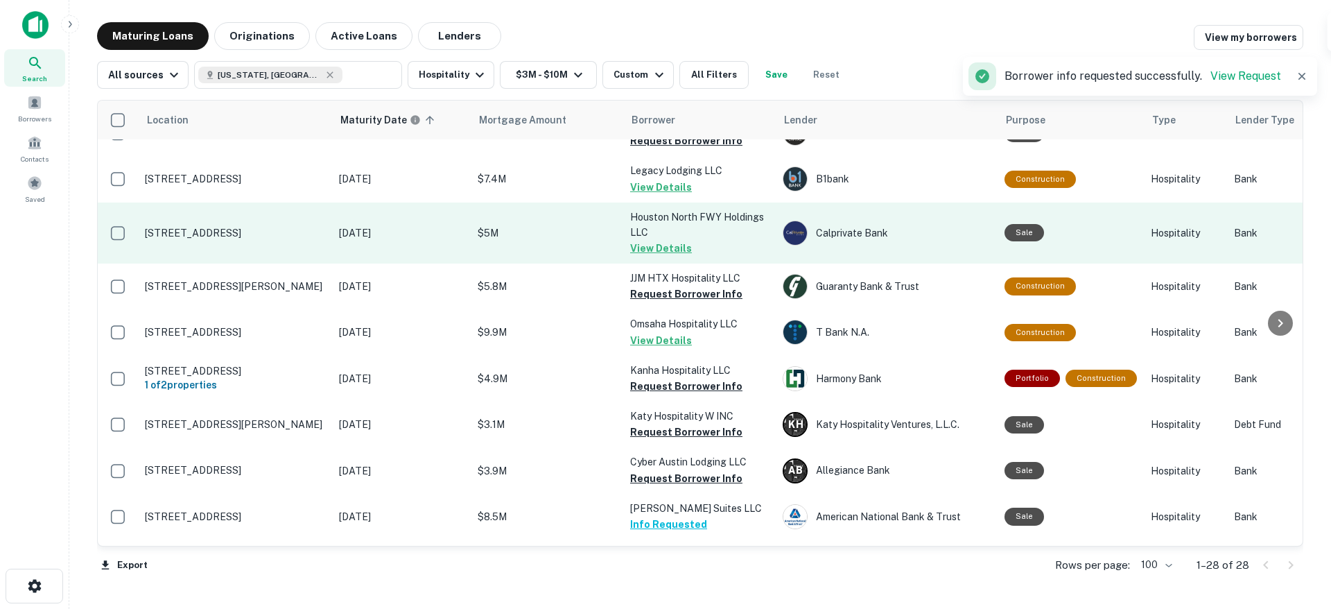
scroll to position [599, 0]
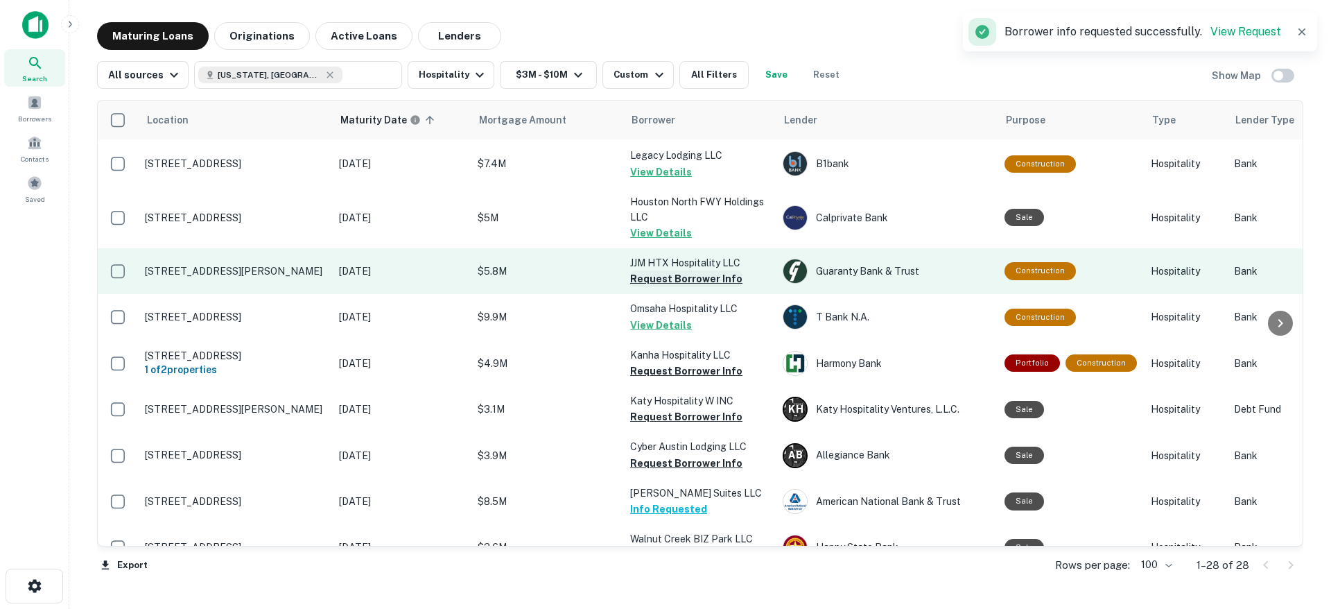
click at [684, 287] on button "Request Borrower Info" at bounding box center [686, 278] width 112 height 17
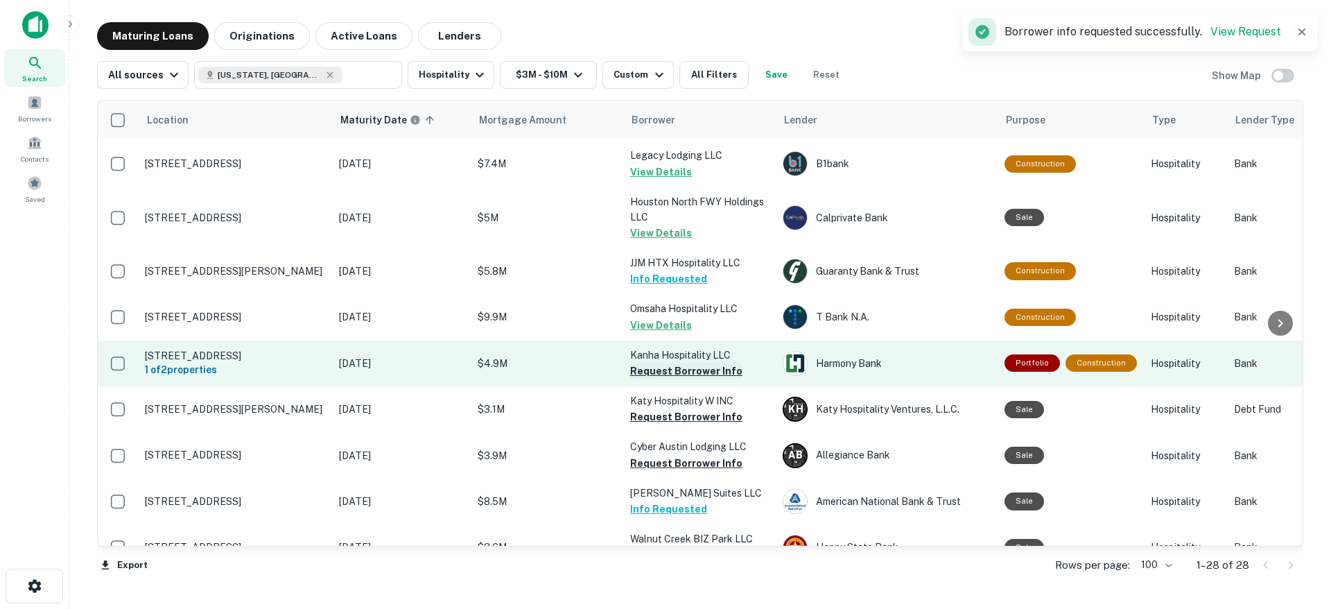
click at [686, 379] on button "Request Borrower Info" at bounding box center [686, 371] width 112 height 17
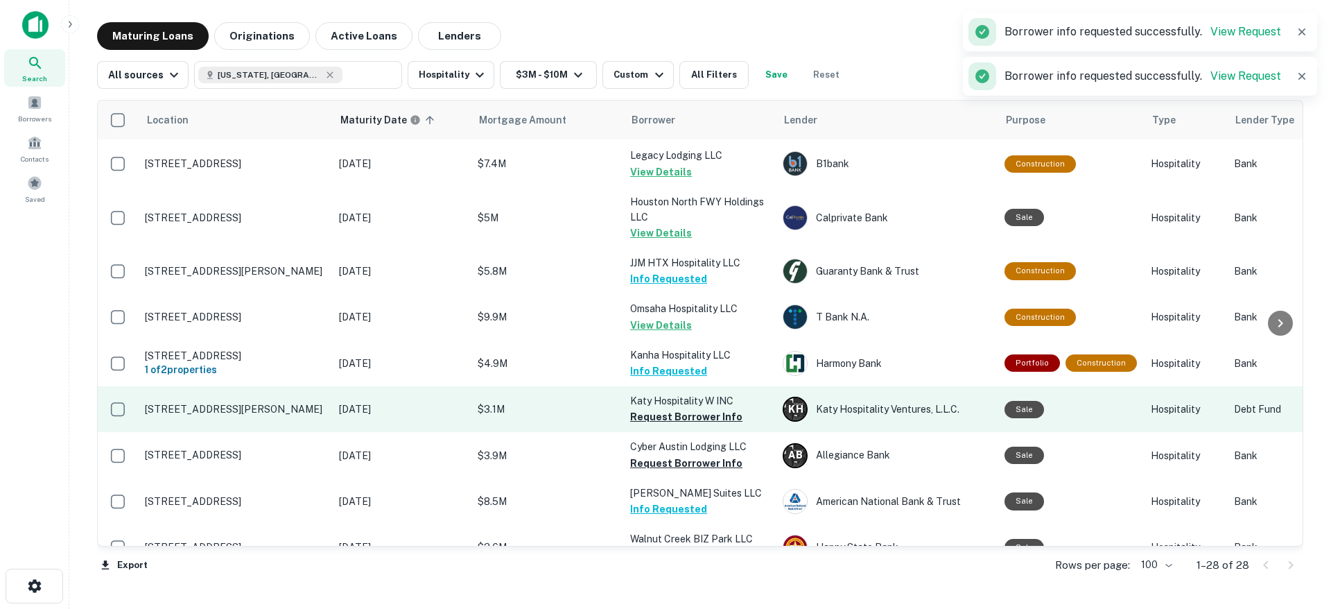
click at [684, 425] on button "Request Borrower Info" at bounding box center [686, 416] width 112 height 17
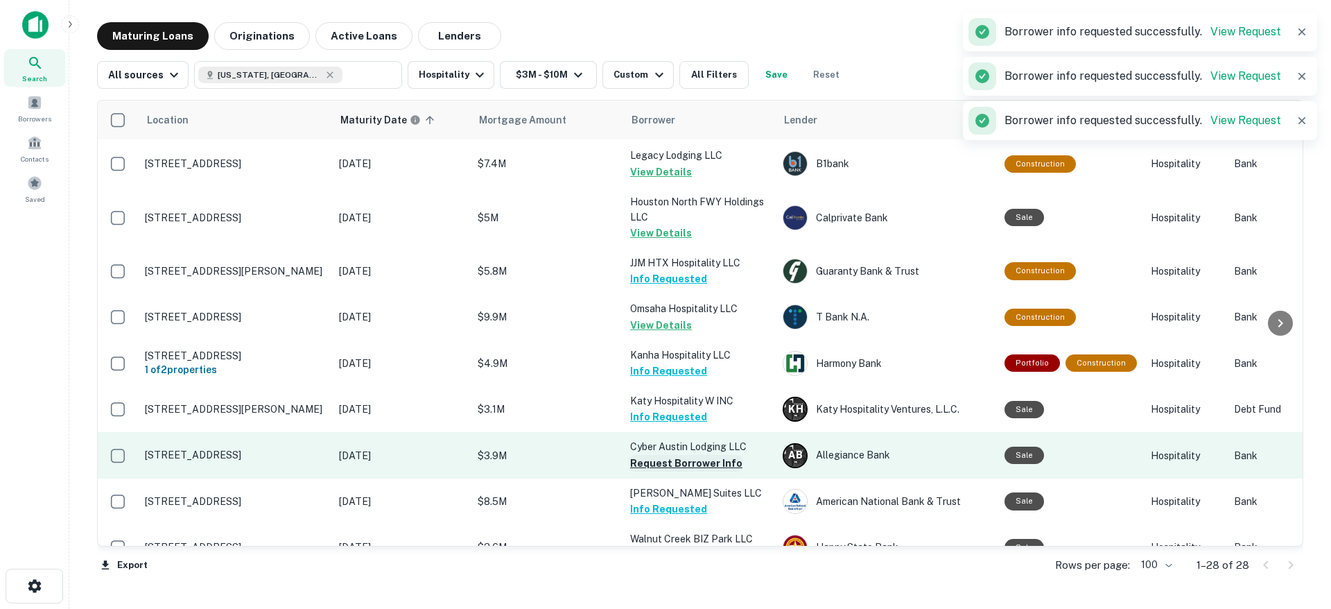
click at [684, 470] on button "Request Borrower Info" at bounding box center [686, 463] width 112 height 17
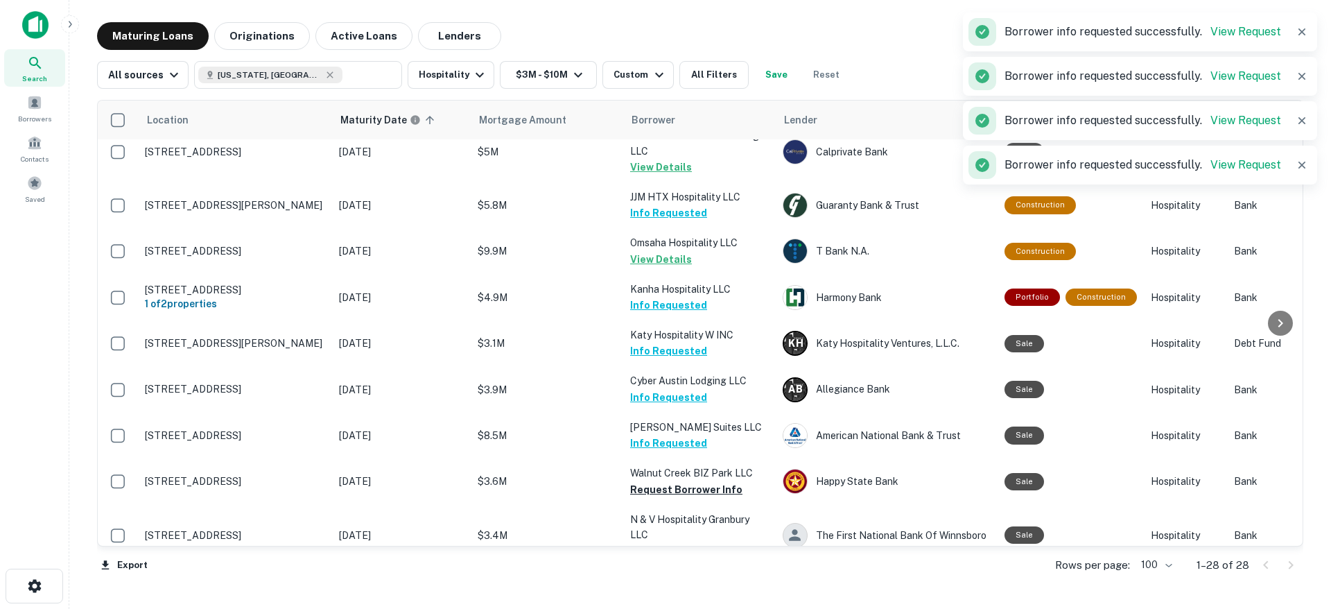
scroll to position [819, 0]
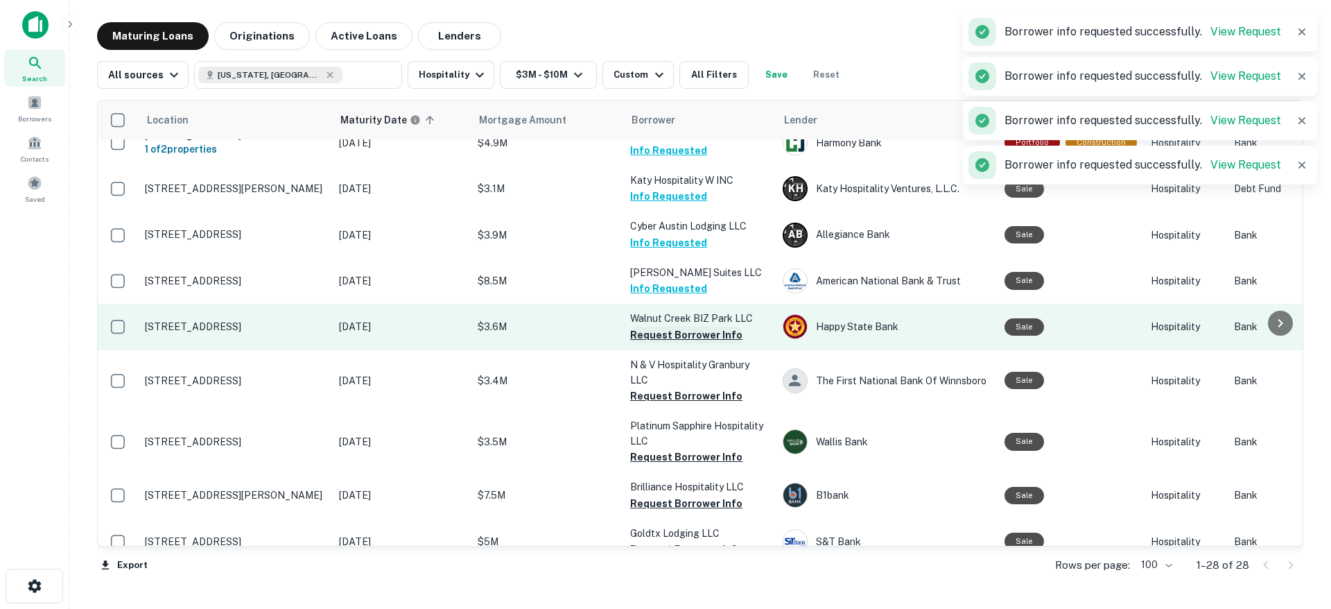
click at [680, 335] on button "Request Borrower Info" at bounding box center [686, 334] width 112 height 17
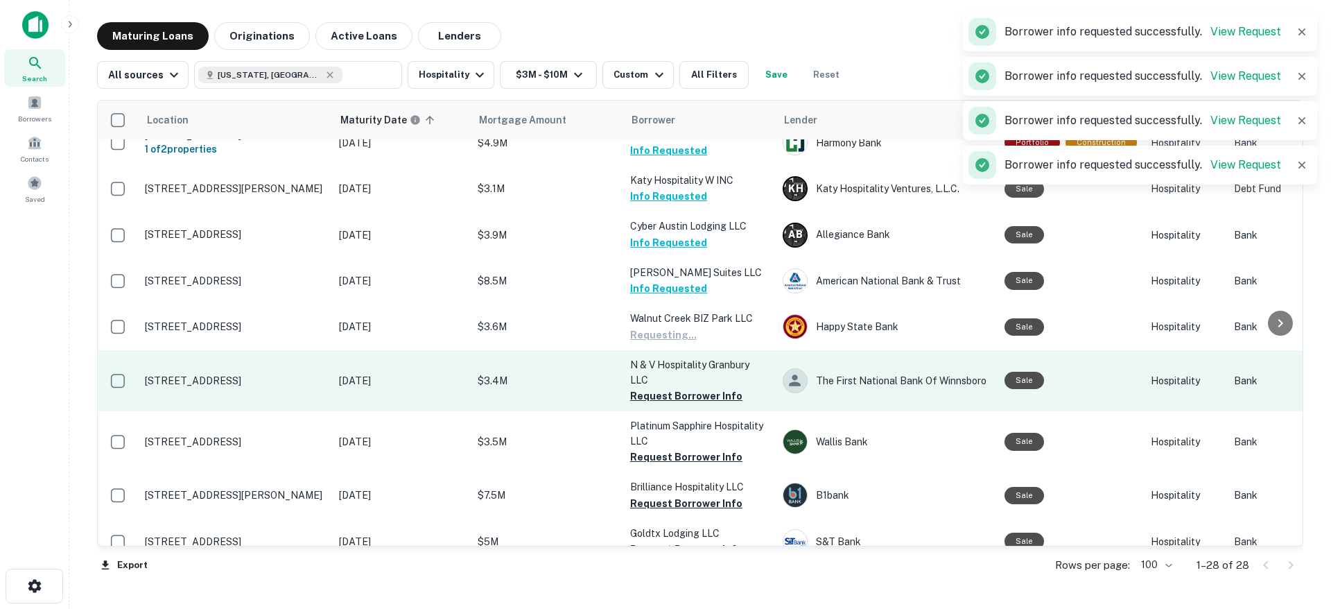
drag, startPoint x: 673, startPoint y: 402, endPoint x: 681, endPoint y: 416, distance: 15.8
click at [674, 403] on button "Request Borrower Info" at bounding box center [686, 395] width 112 height 17
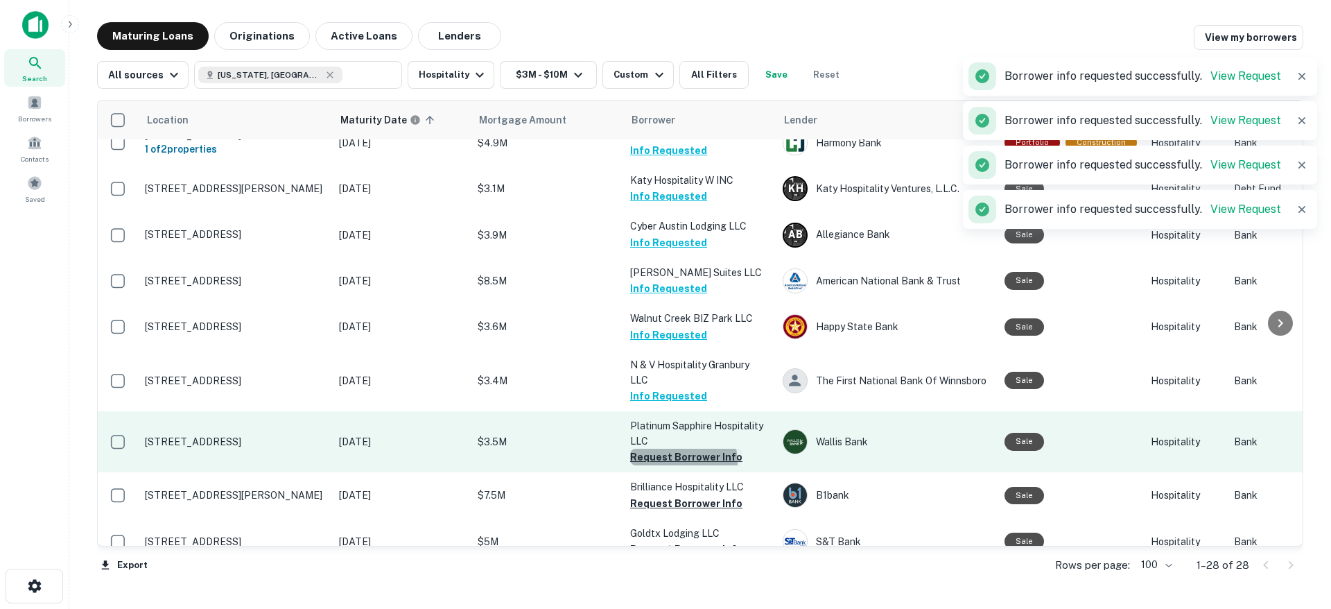
click at [683, 465] on button "Request Borrower Info" at bounding box center [686, 456] width 112 height 17
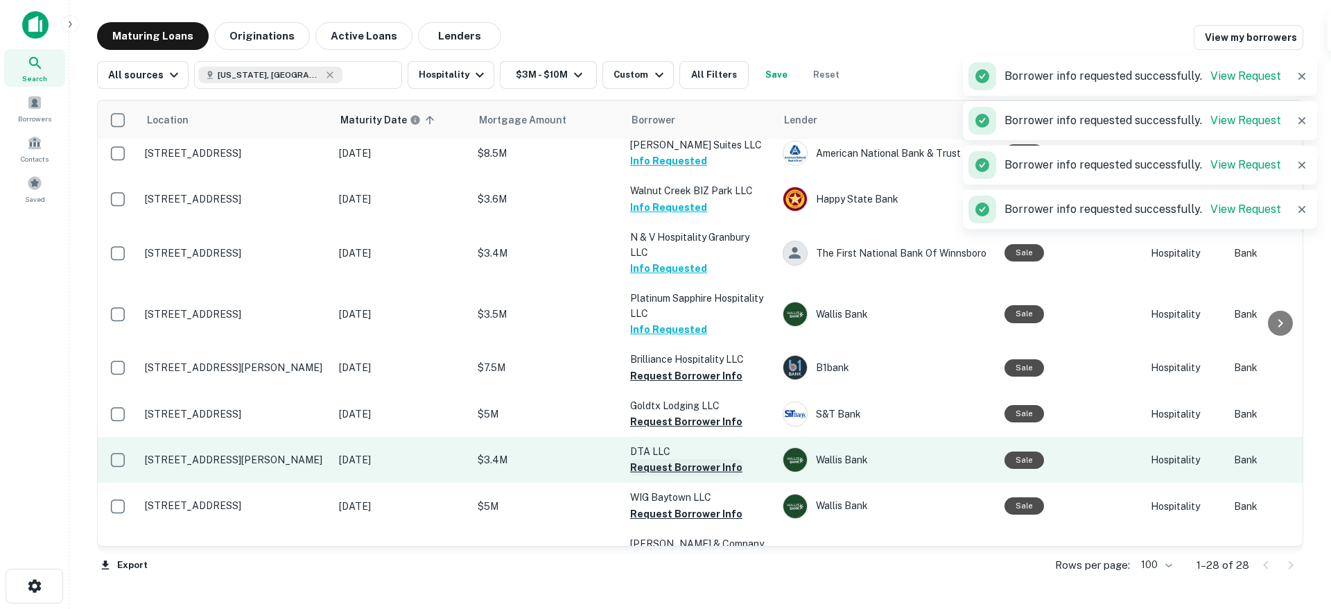
scroll to position [1000, 0]
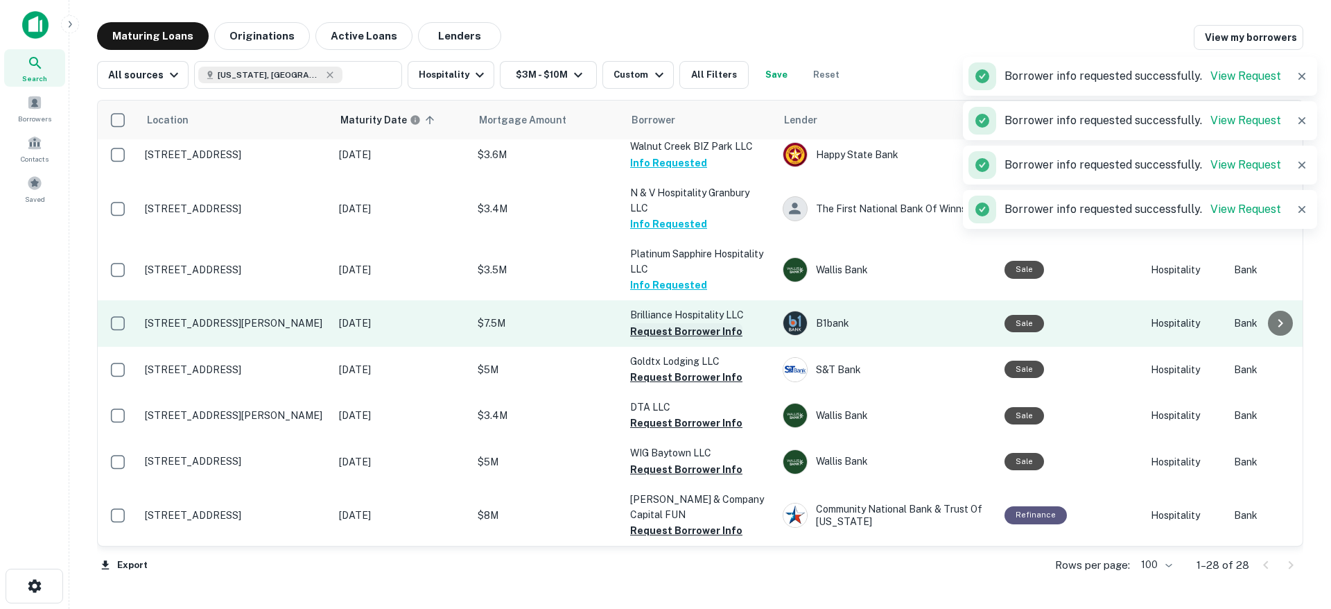
click at [673, 338] on button "Request Borrower Info" at bounding box center [686, 331] width 112 height 17
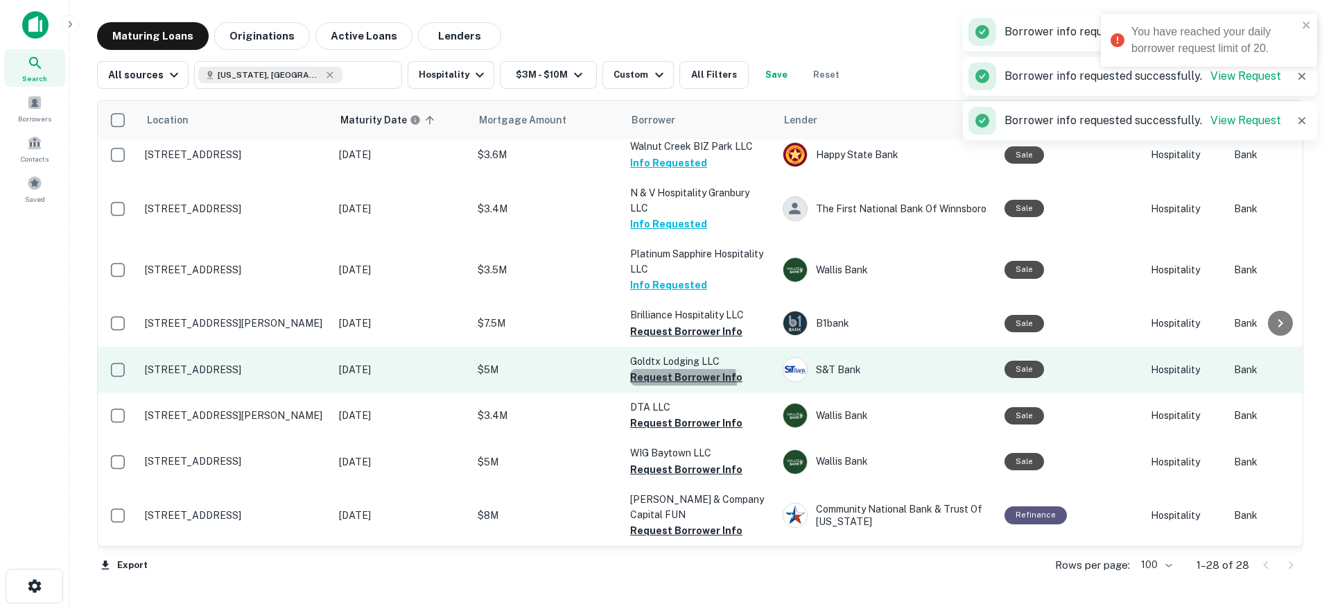
click at [672, 383] on button "Request Borrower Info" at bounding box center [686, 377] width 112 height 17
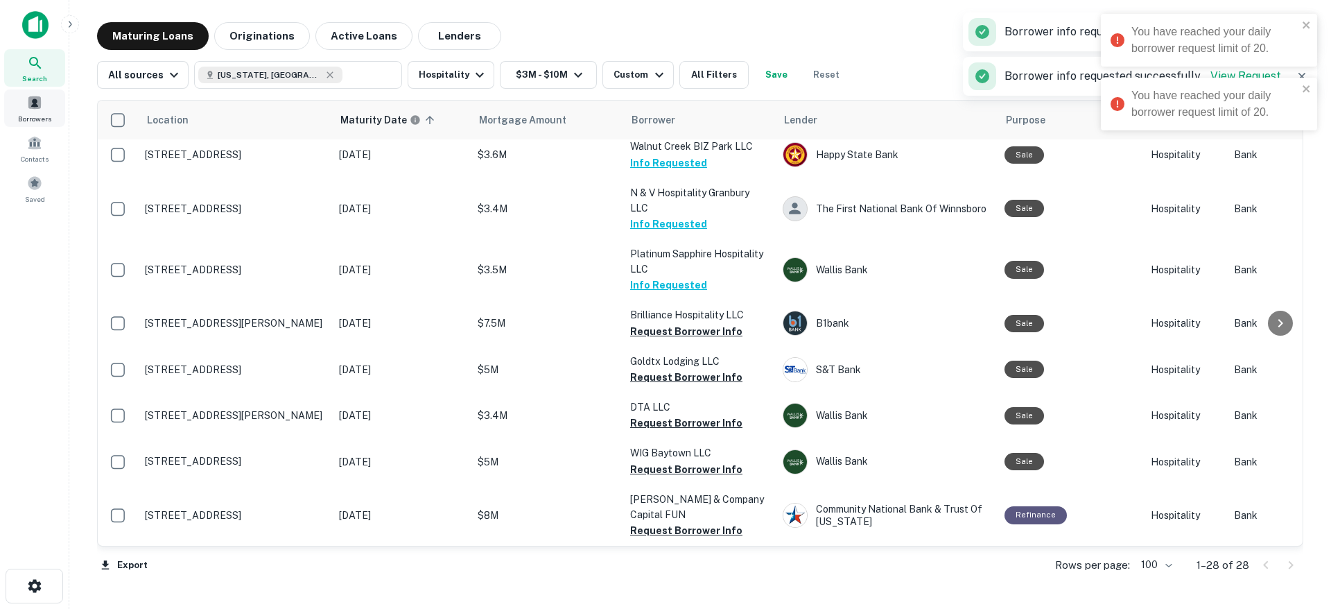
click at [38, 112] on div "Borrowers" at bounding box center [34, 107] width 61 height 37
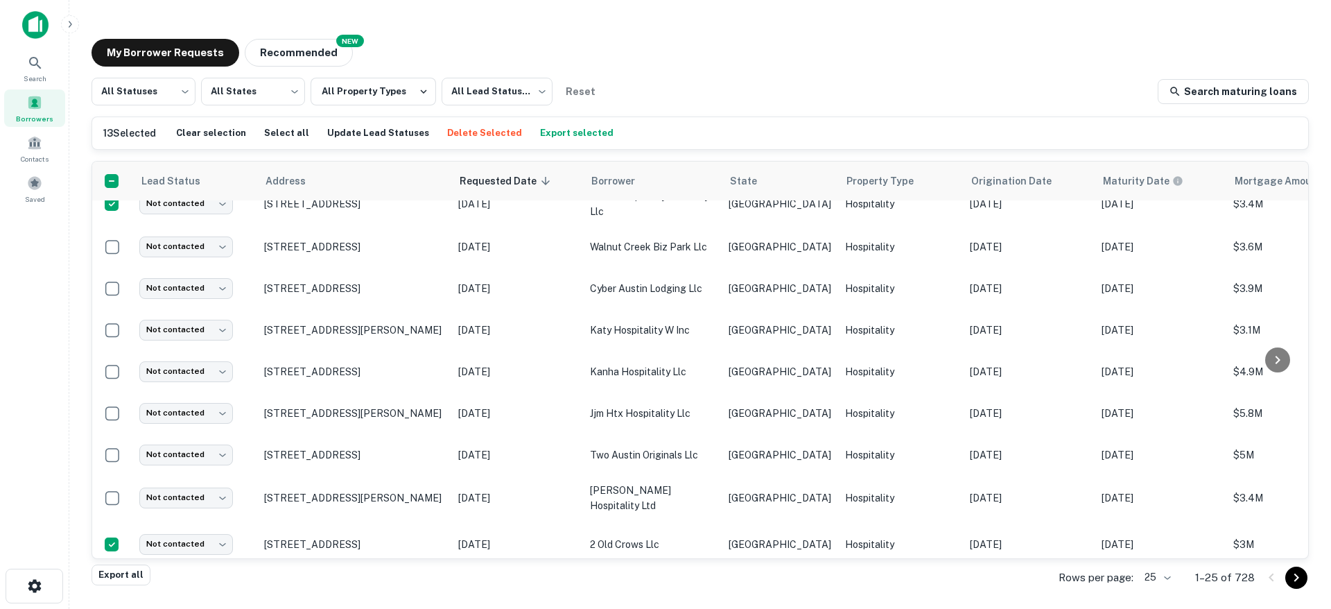
scroll to position [60, 0]
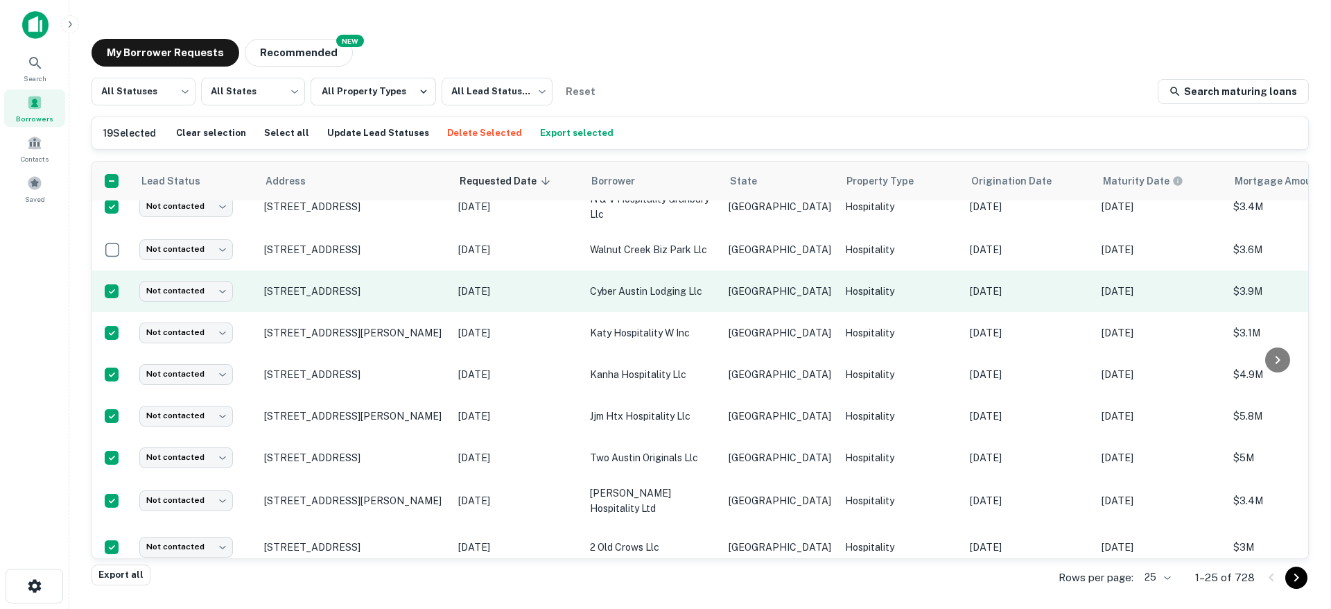
drag, startPoint x: 114, startPoint y: 275, endPoint x: 94, endPoint y: 280, distance: 20.2
click at [94, 280] on td at bounding box center [112, 291] width 40 height 42
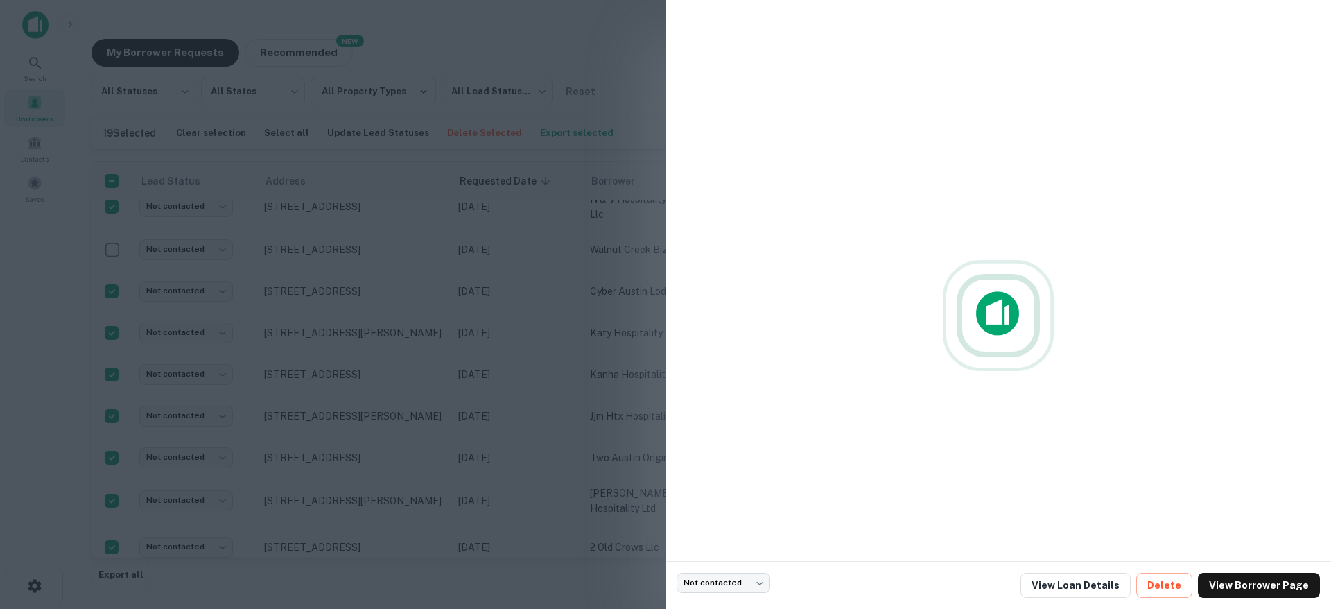
click at [83, 325] on div at bounding box center [665, 304] width 1331 height 609
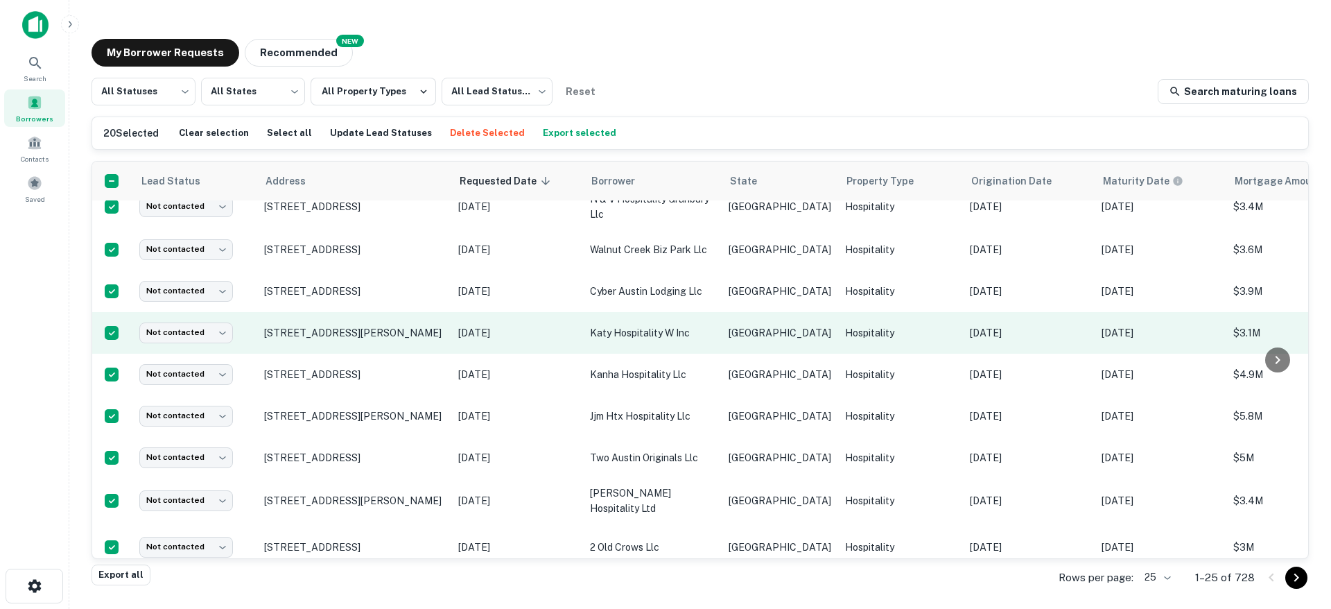
scroll to position [0, 0]
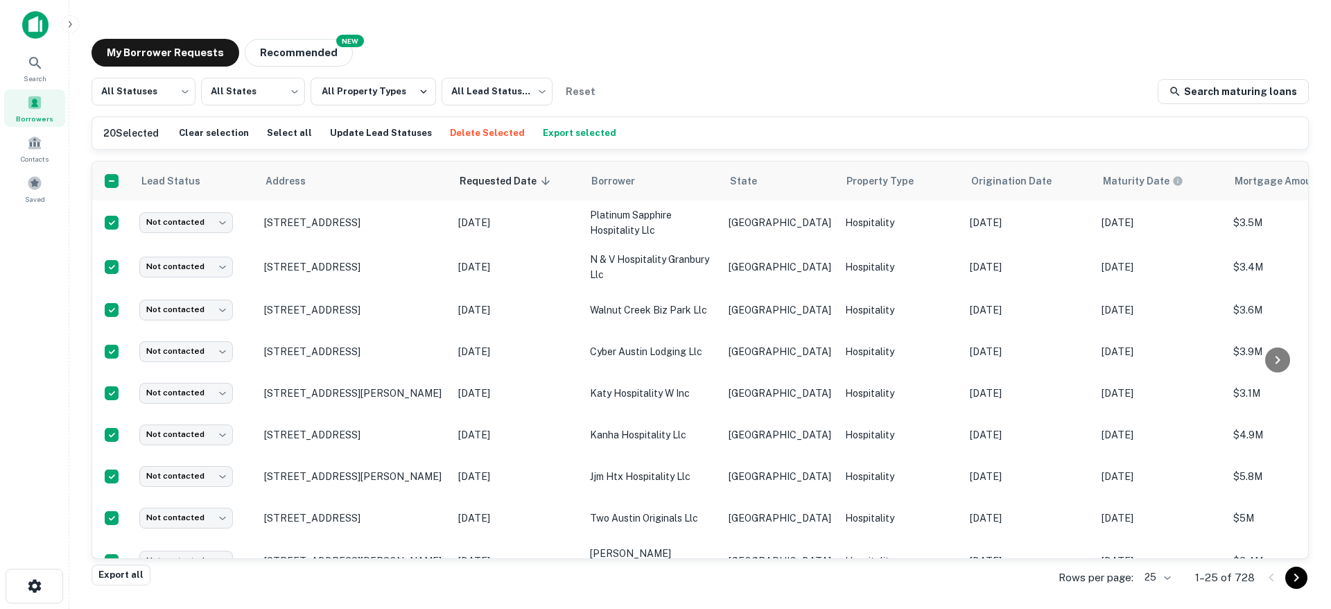
click at [578, 131] on button "Export selected" at bounding box center [579, 133] width 80 height 21
